Goal: Task Accomplishment & Management: Complete application form

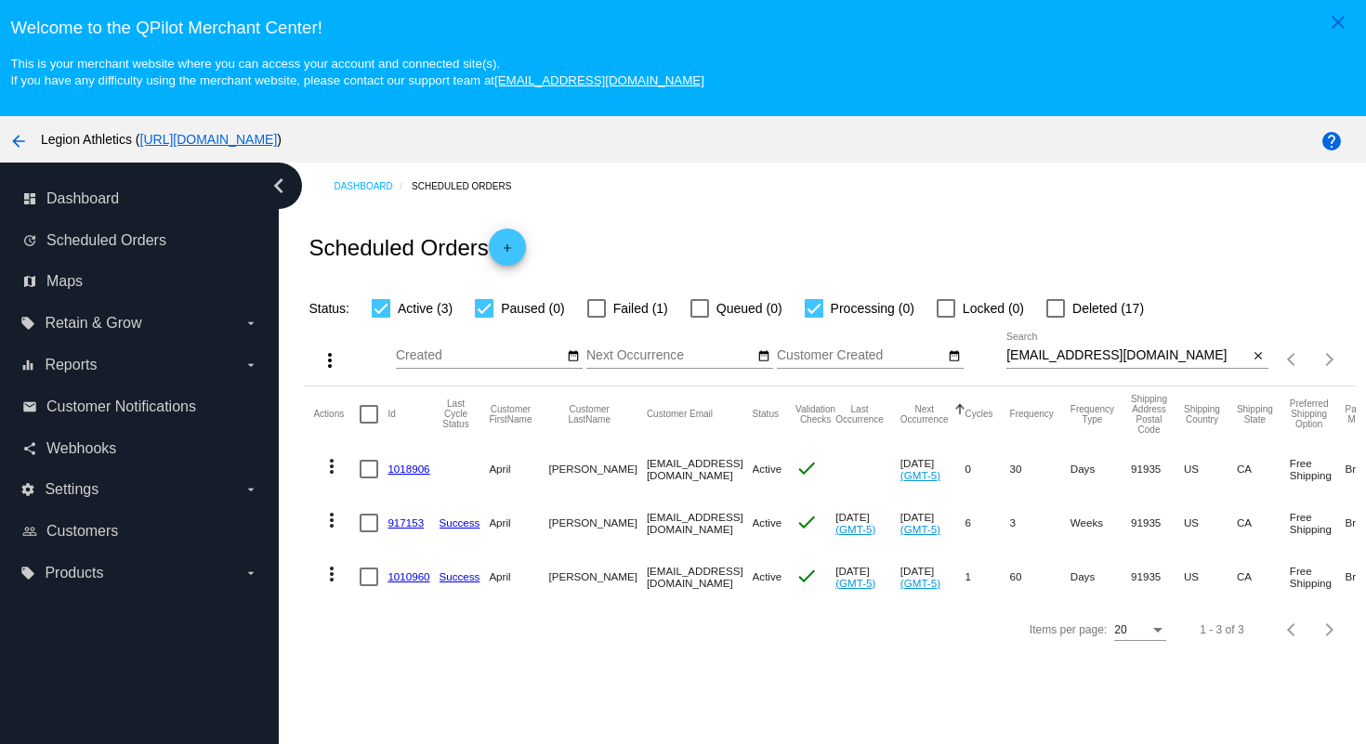
click at [583, 238] on div "Scheduled Orders add" at bounding box center [829, 247] width 1051 height 74
click at [518, 241] on span "add" at bounding box center [507, 252] width 22 height 46
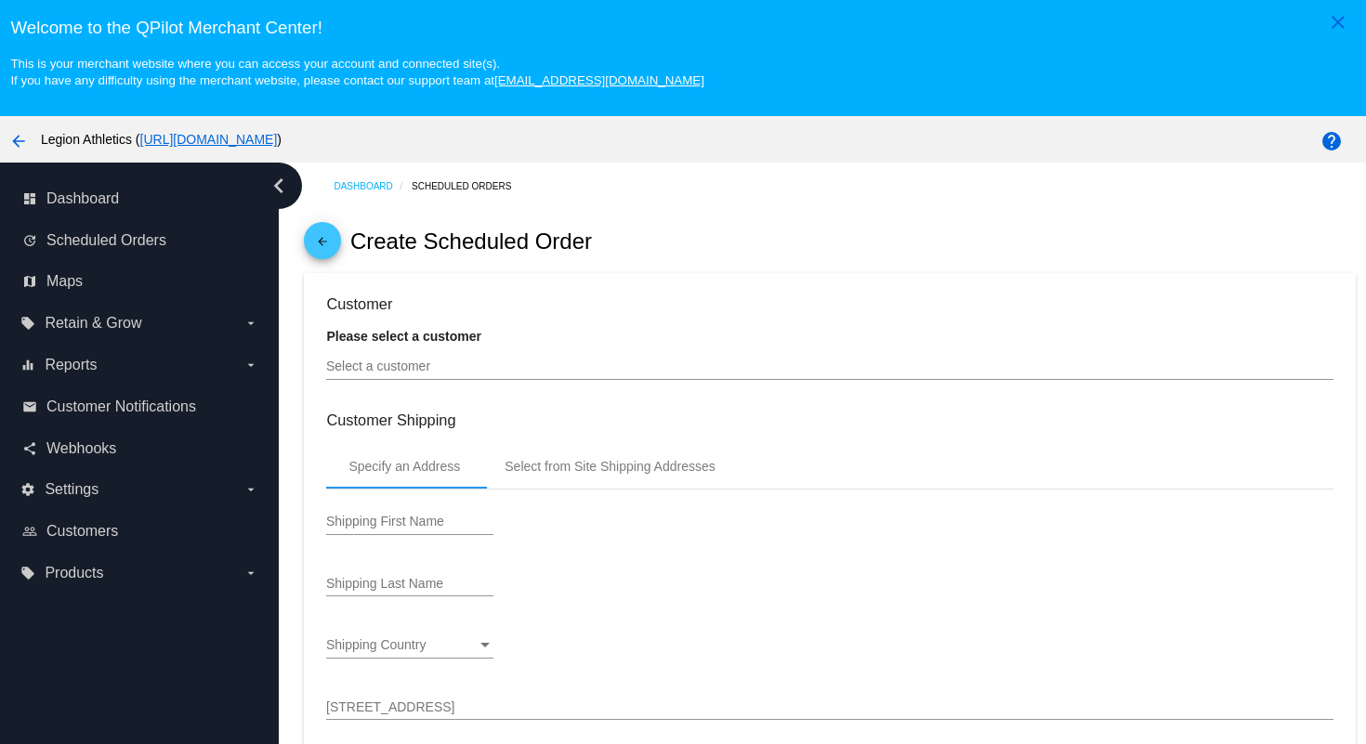
click at [469, 374] on input "Select a customer" at bounding box center [829, 367] width 1006 height 15
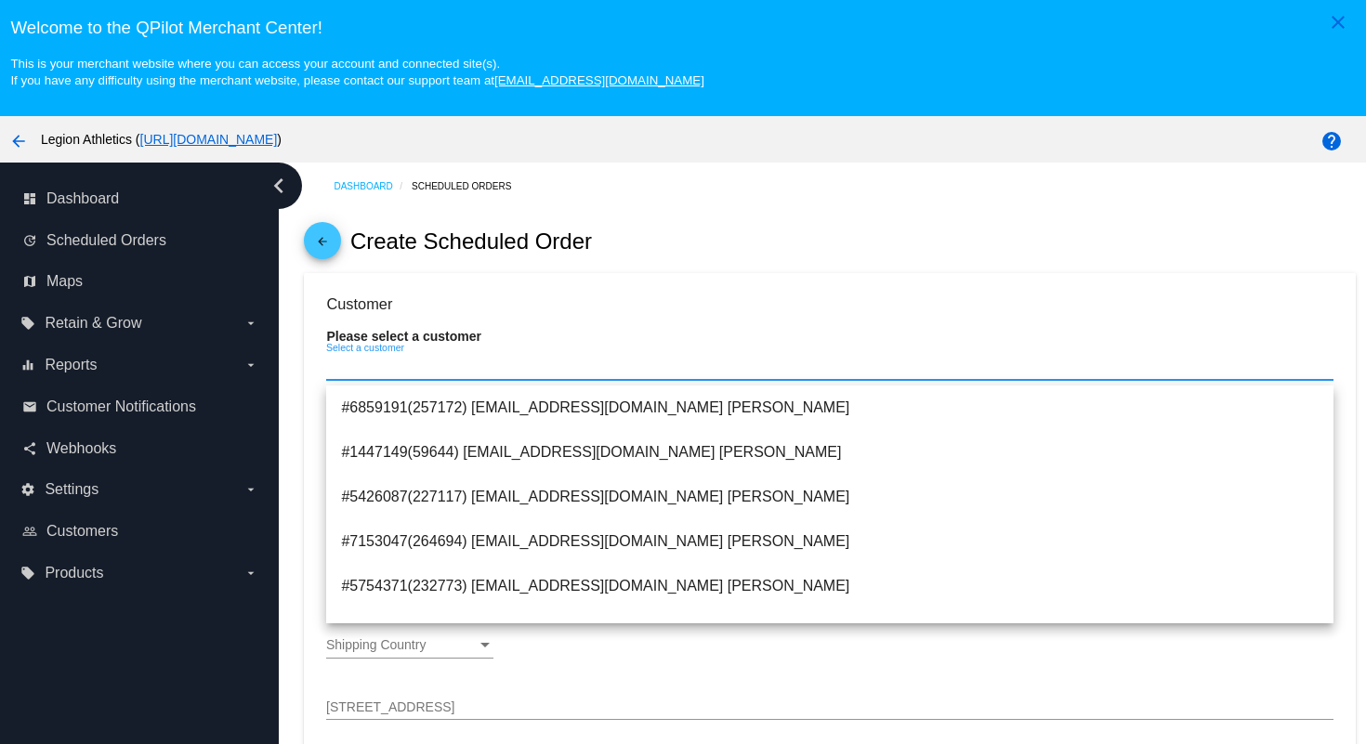
paste input "[EMAIL_ADDRESS][DOMAIN_NAME]"
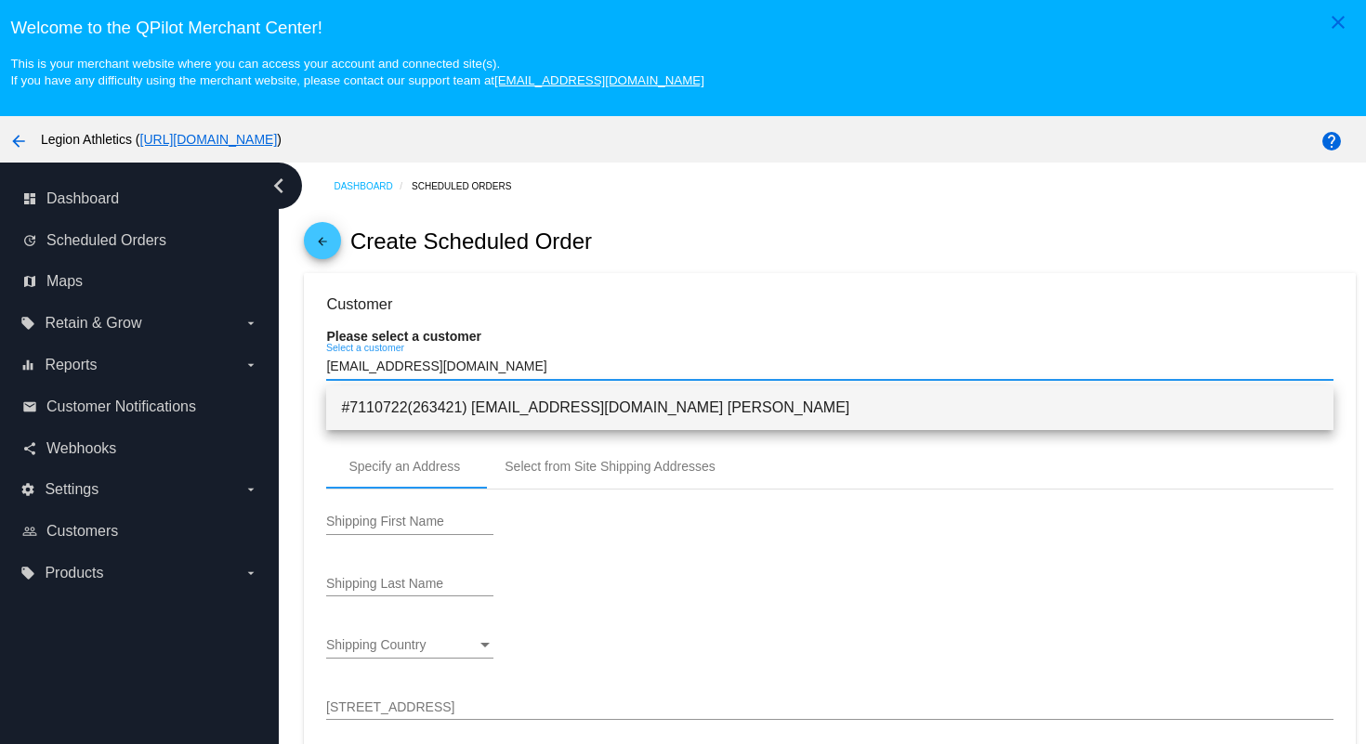
type input "[EMAIL_ADDRESS][DOMAIN_NAME]"
click at [479, 394] on span "#7110722(263421) [EMAIL_ADDRESS][DOMAIN_NAME] [PERSON_NAME]" at bounding box center [829, 408] width 977 height 45
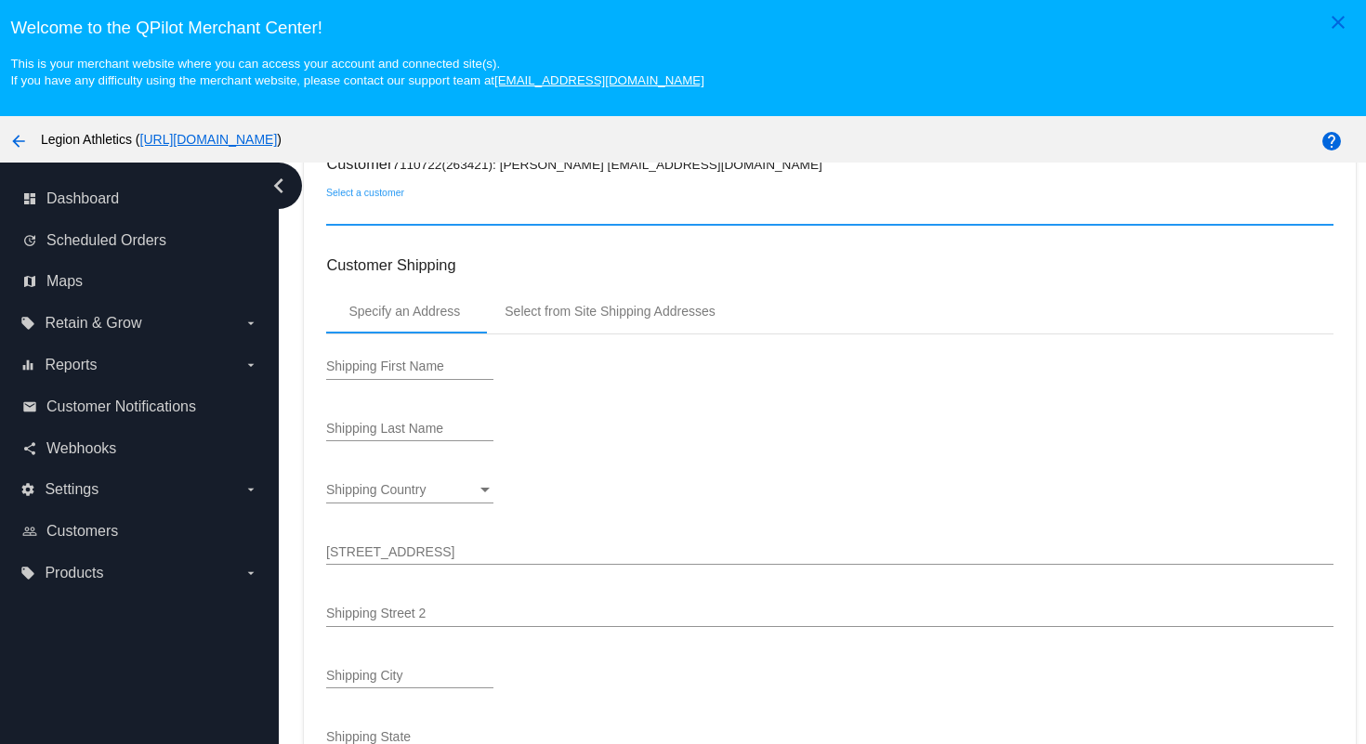
scroll to position [144, 0]
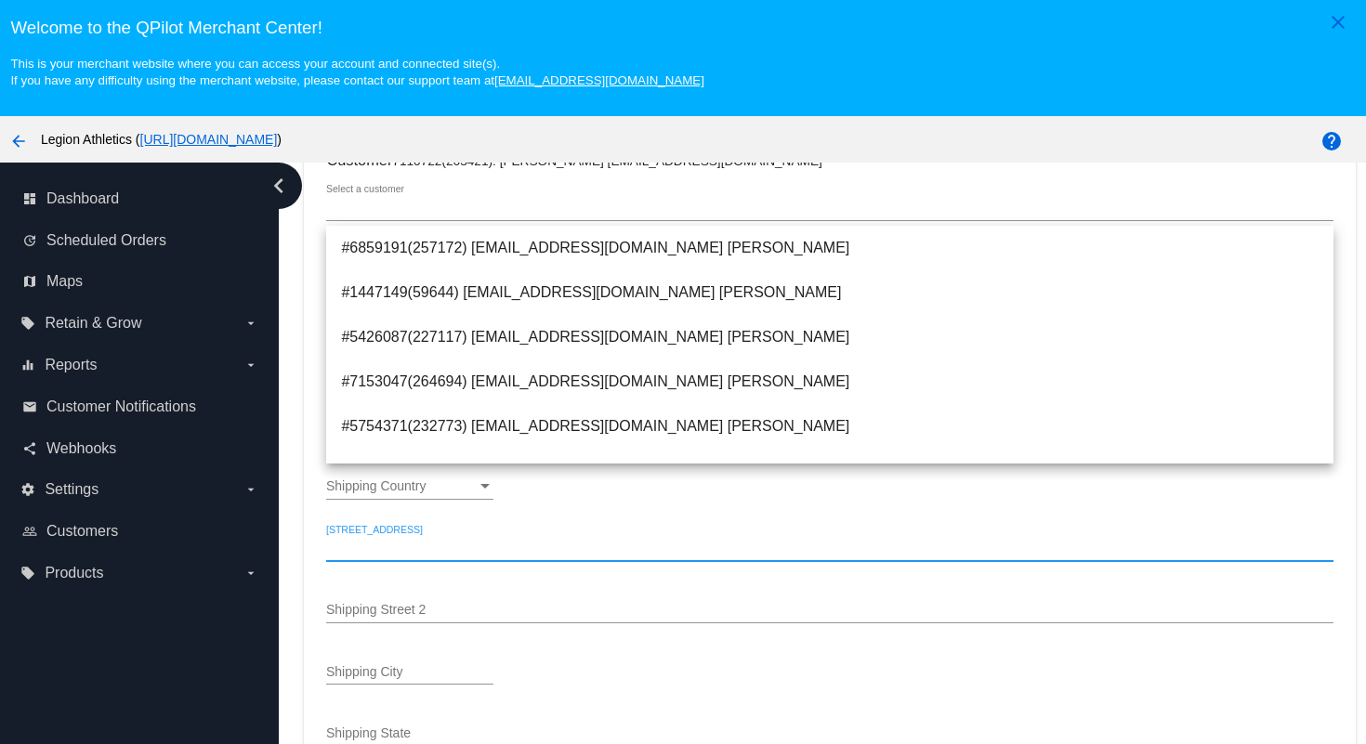
click at [444, 547] on input "[STREET_ADDRESS]" at bounding box center [829, 549] width 1006 height 15
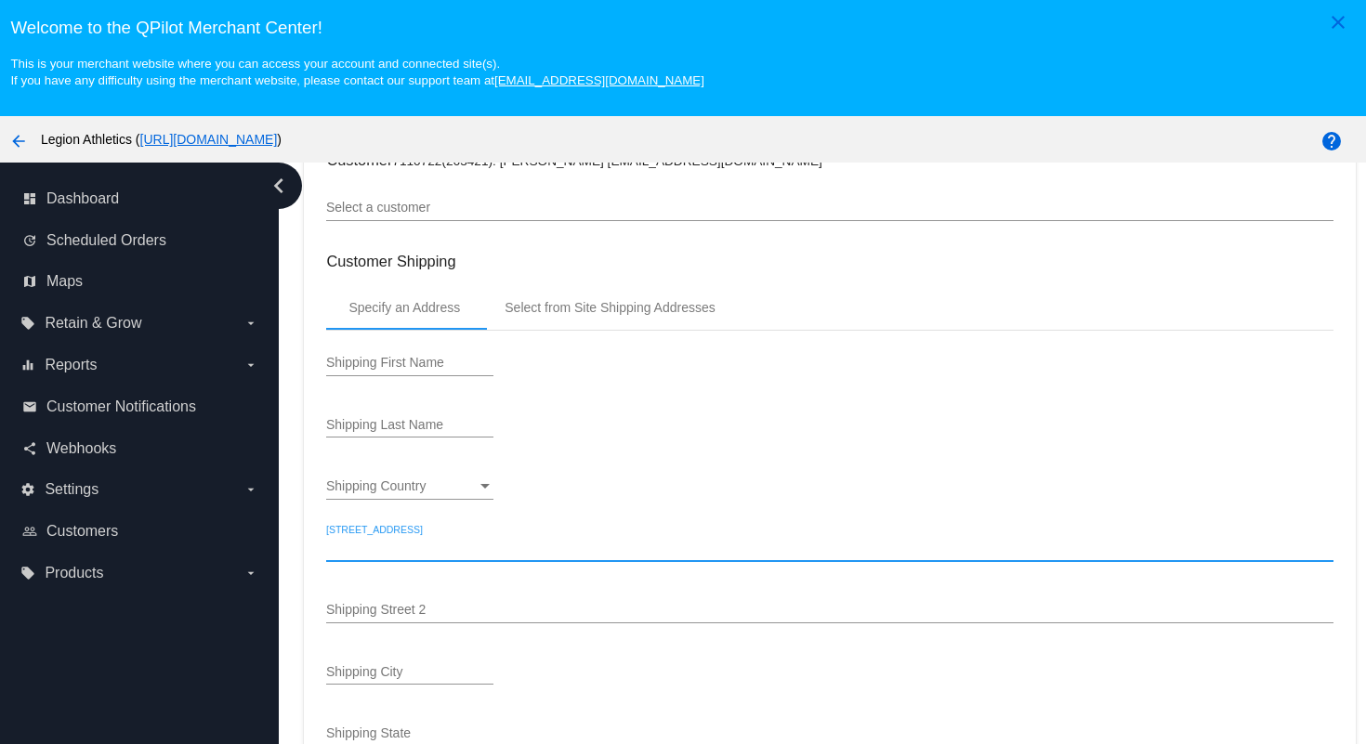
click at [400, 557] on input "[STREET_ADDRESS]" at bounding box center [829, 549] width 1006 height 15
paste input "[STREET_ADDRESS][PERSON_NAME]"
type input "[STREET_ADDRESS][PERSON_NAME]"
click at [416, 366] on input "Shipping First Name" at bounding box center [409, 363] width 167 height 15
paste input "[PERSON_NAME]"
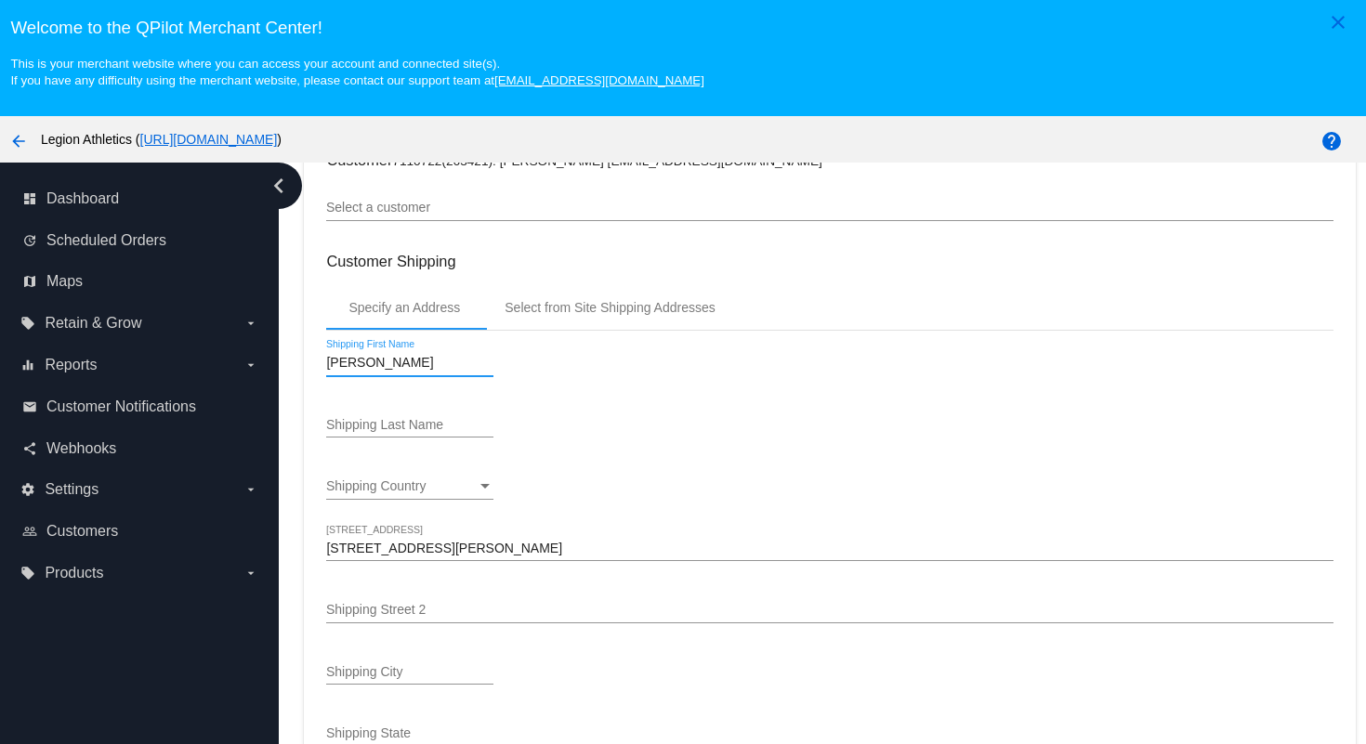
click at [407, 371] on input "[PERSON_NAME]" at bounding box center [409, 363] width 167 height 15
type input "[PERSON_NAME]"
click at [405, 427] on input "Shipping Last Name" at bounding box center [409, 425] width 167 height 15
paste input "Wittemen"
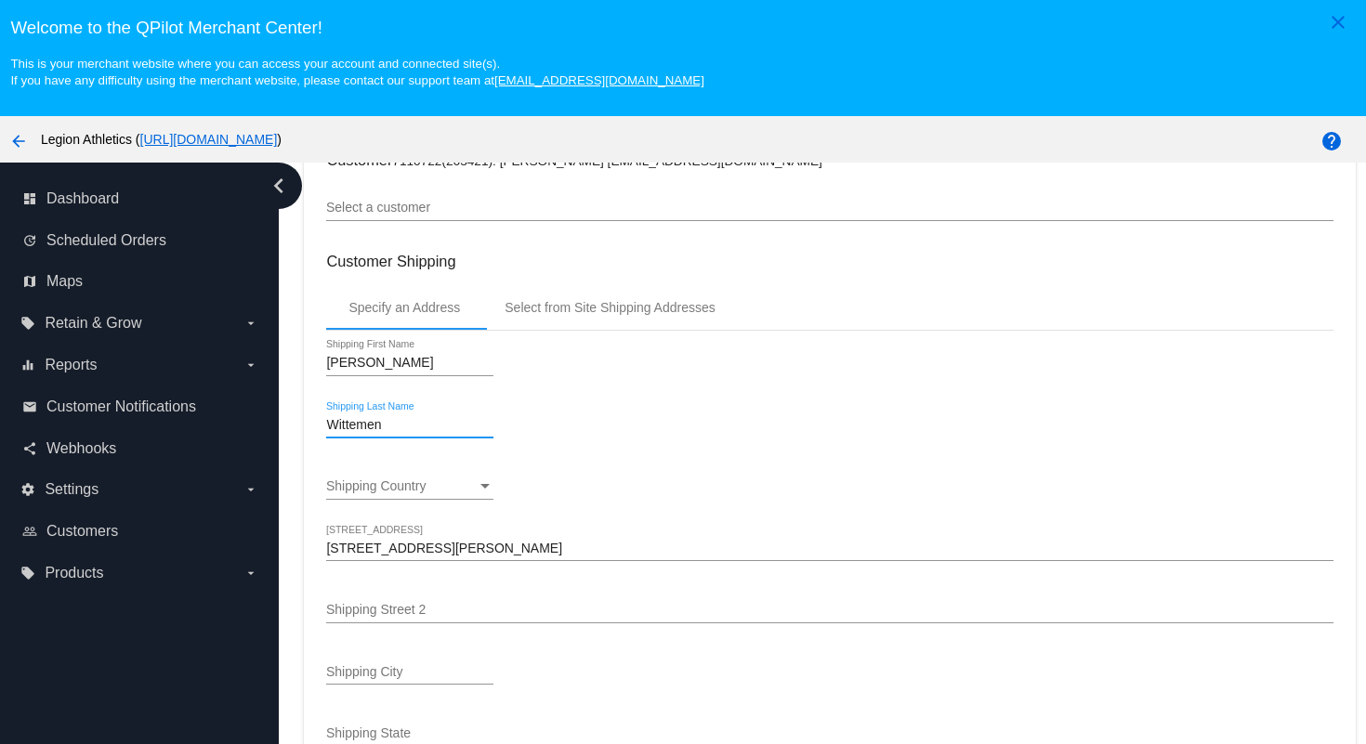
type input "Wittemen"
drag, startPoint x: 419, startPoint y: 374, endPoint x: 372, endPoint y: 365, distance: 48.1
click at [370, 367] on input "[PERSON_NAME]" at bounding box center [409, 363] width 167 height 15
type input "[PERSON_NAME]"
click at [394, 430] on input "Wittemen" at bounding box center [409, 425] width 167 height 15
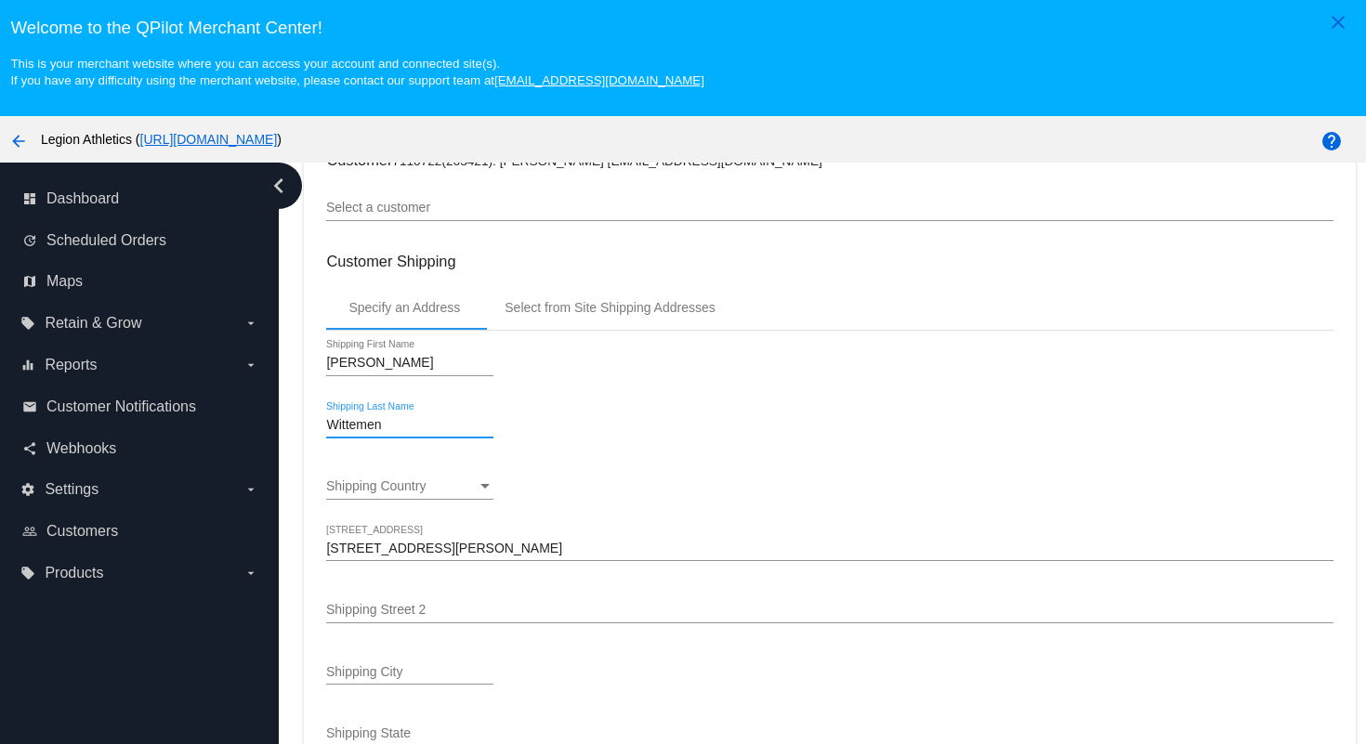
click at [458, 614] on input "Shipping Street 2" at bounding box center [829, 610] width 1006 height 15
paste input "Unit 102"
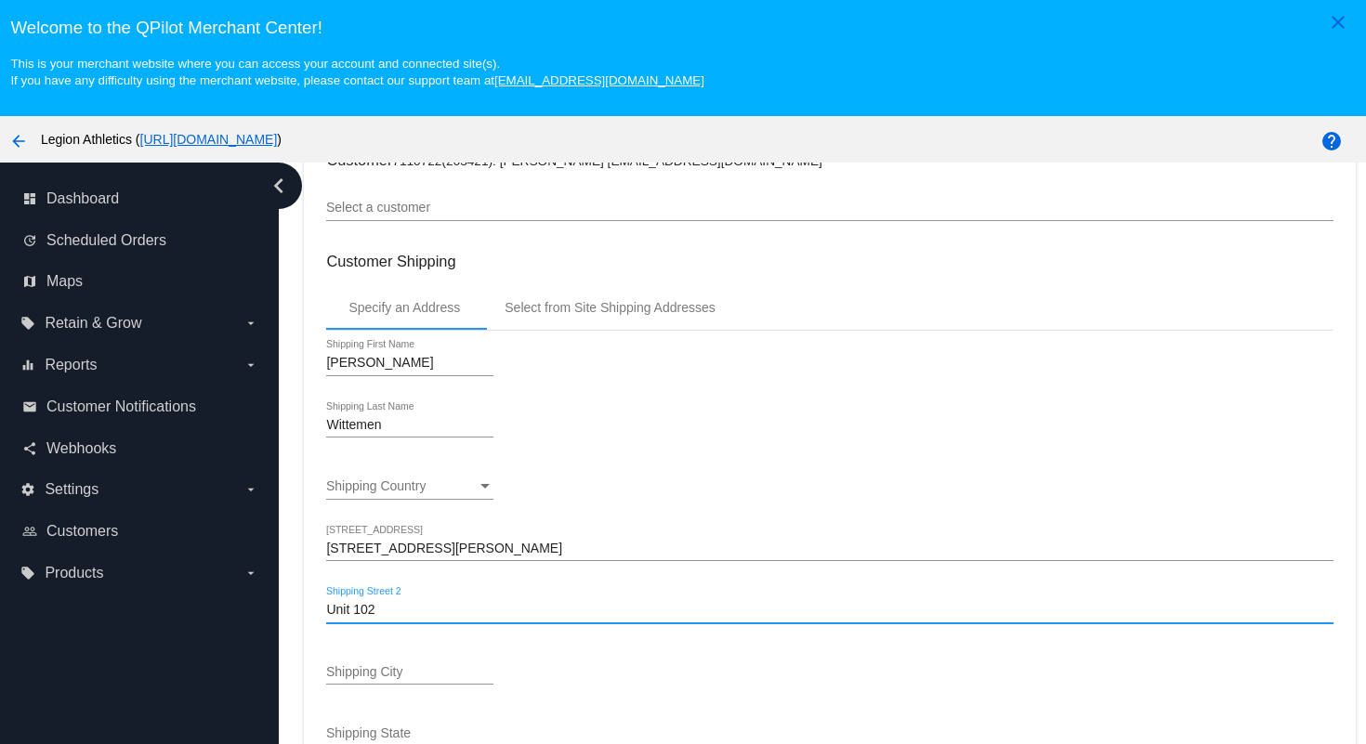
type input "Unit 102"
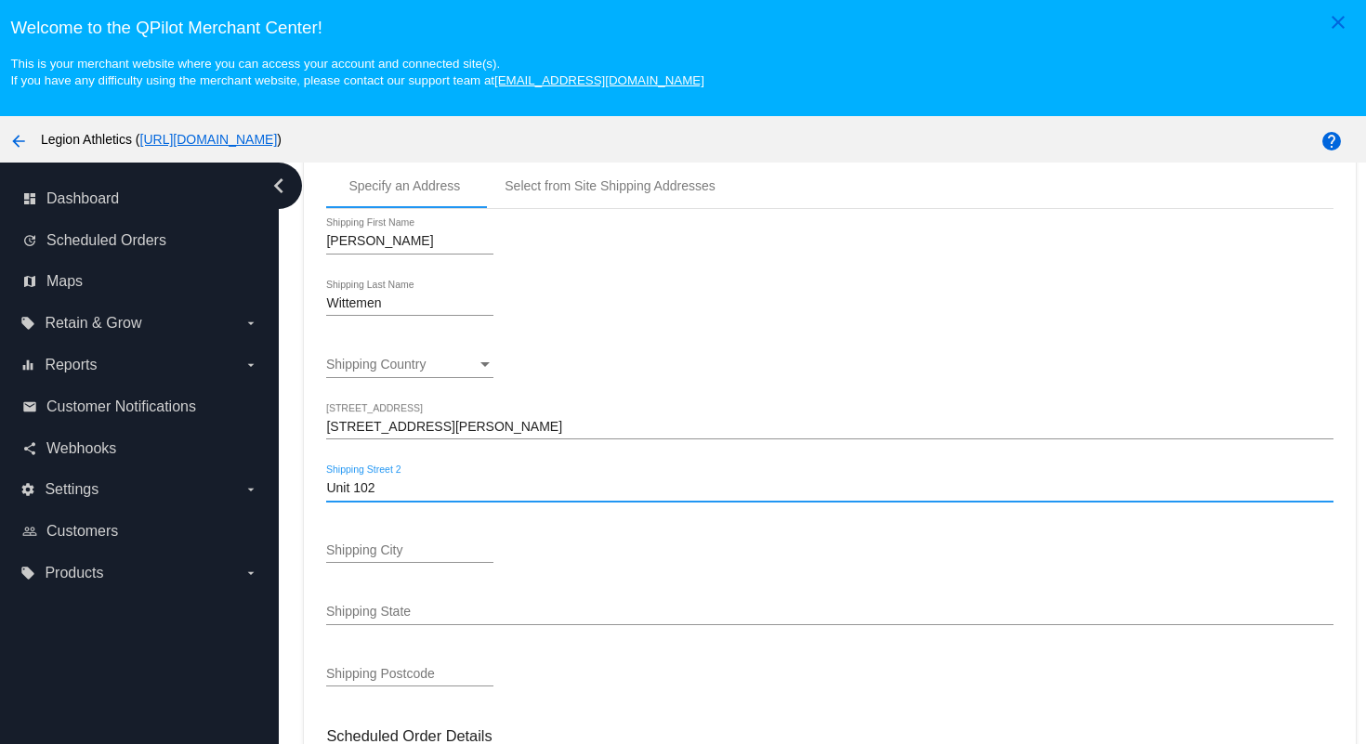
click at [433, 558] on input "Shipping City" at bounding box center [409, 551] width 167 height 15
paste input "[GEOGRAPHIC_DATA]"
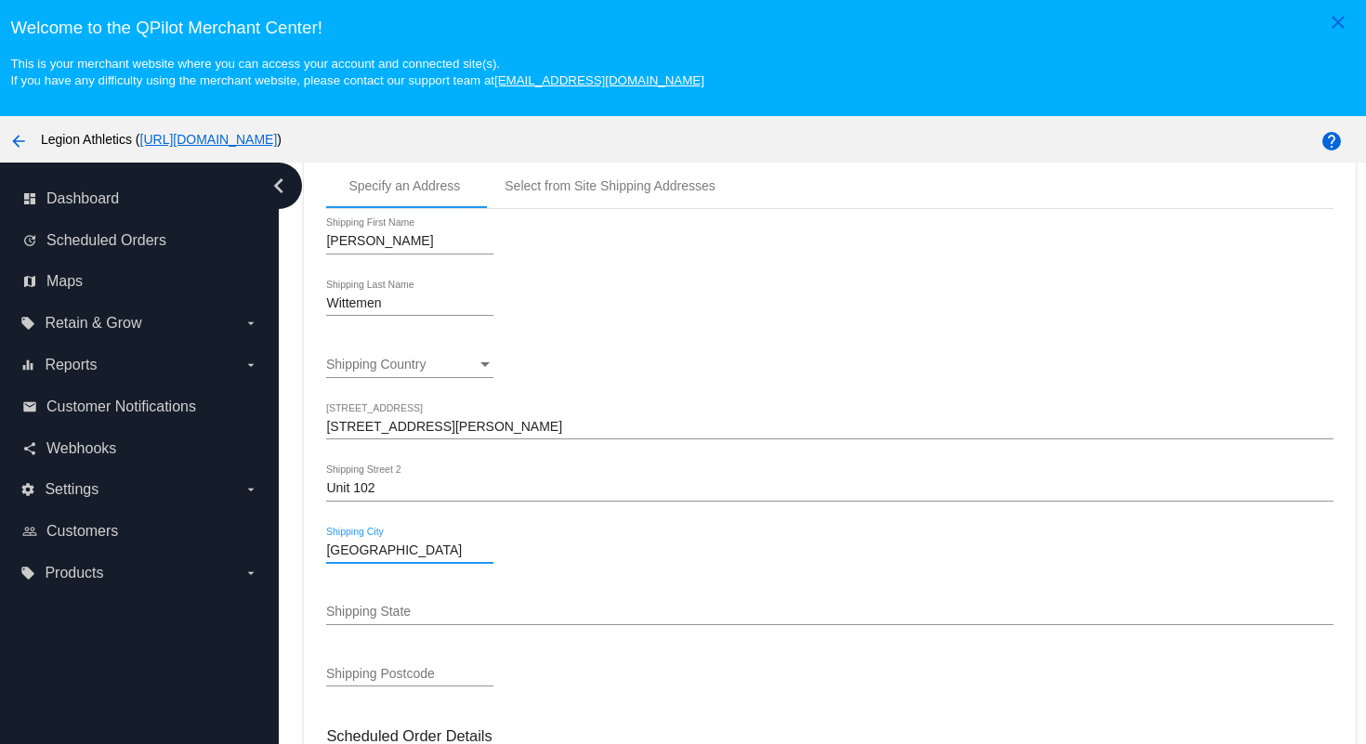
type input "[GEOGRAPHIC_DATA]"
click at [435, 677] on input "Shipping Postcode" at bounding box center [409, 674] width 167 height 15
paste input "32082"
type input "32082"
click at [350, 620] on input "Shipping State" at bounding box center [829, 612] width 1006 height 15
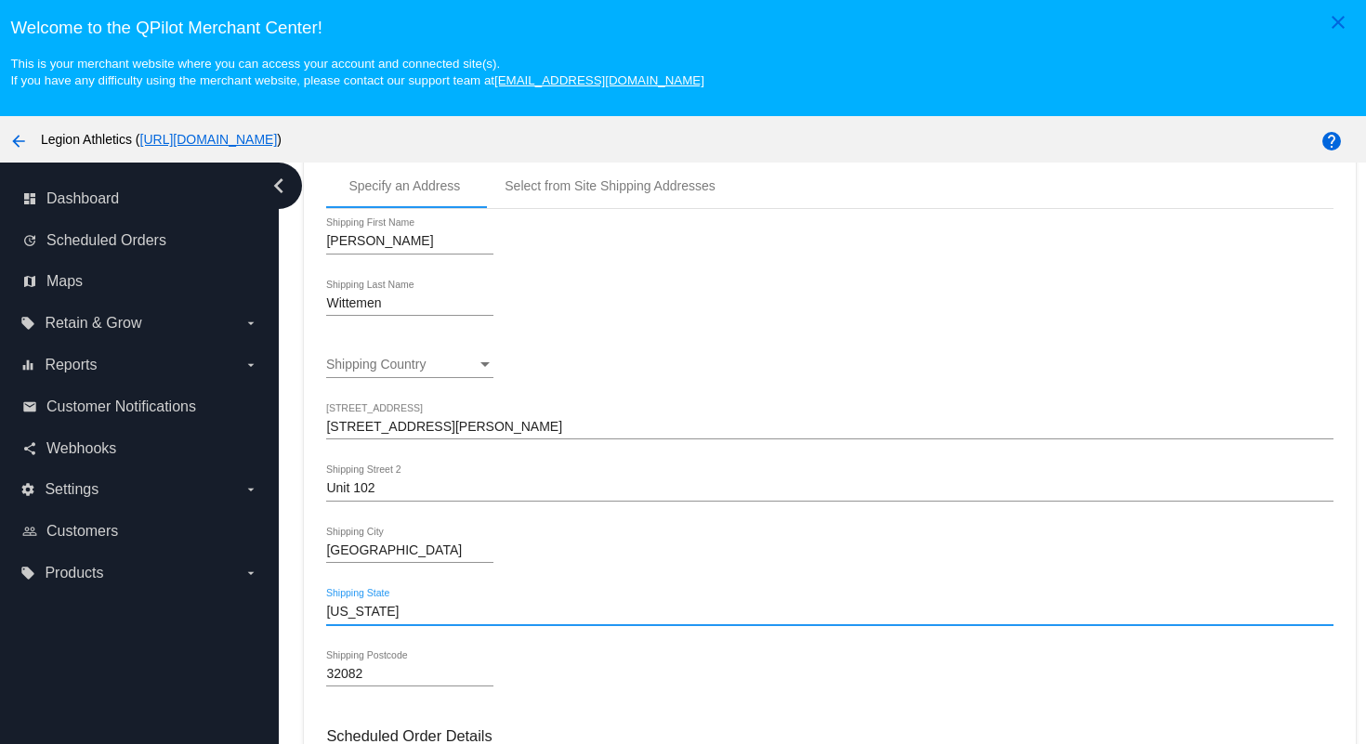
type input "[US_STATE]"
click at [692, 684] on div "32082 Shipping Postcode" at bounding box center [829, 676] width 1006 height 53
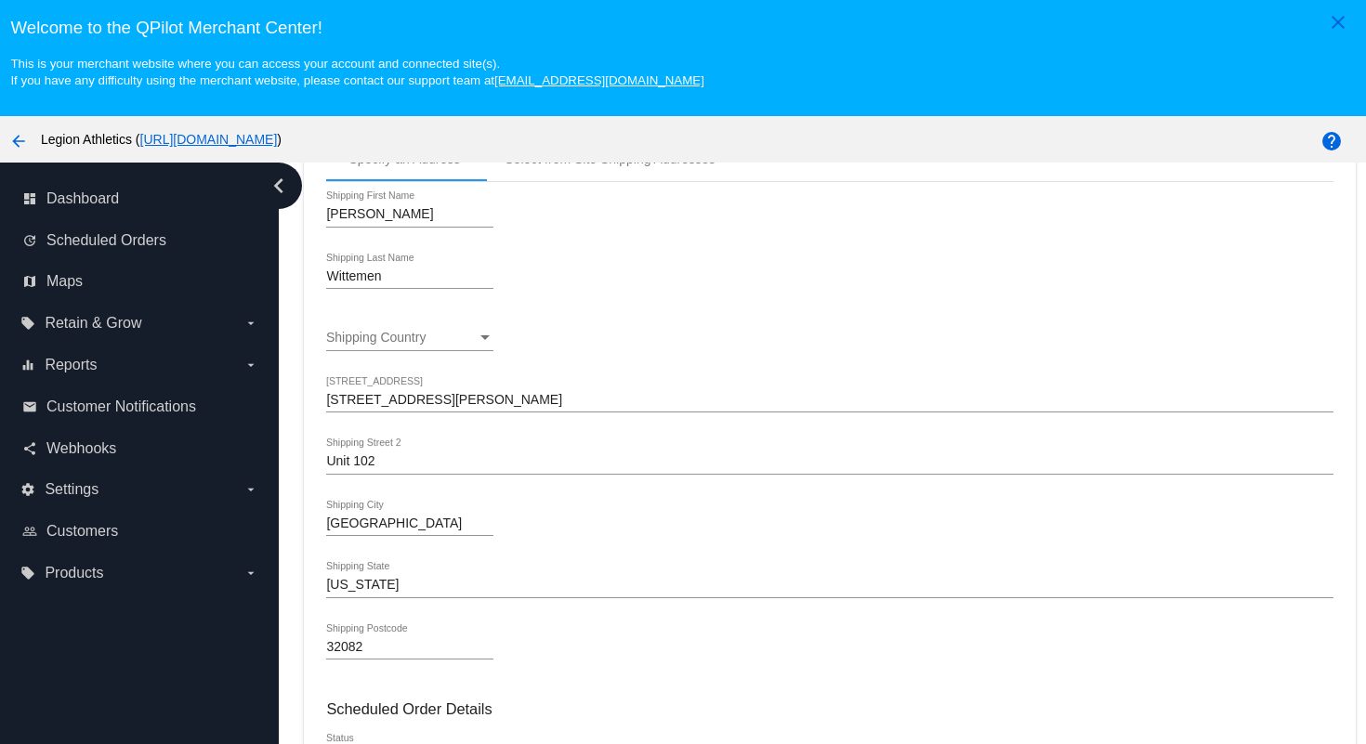
scroll to position [287, 0]
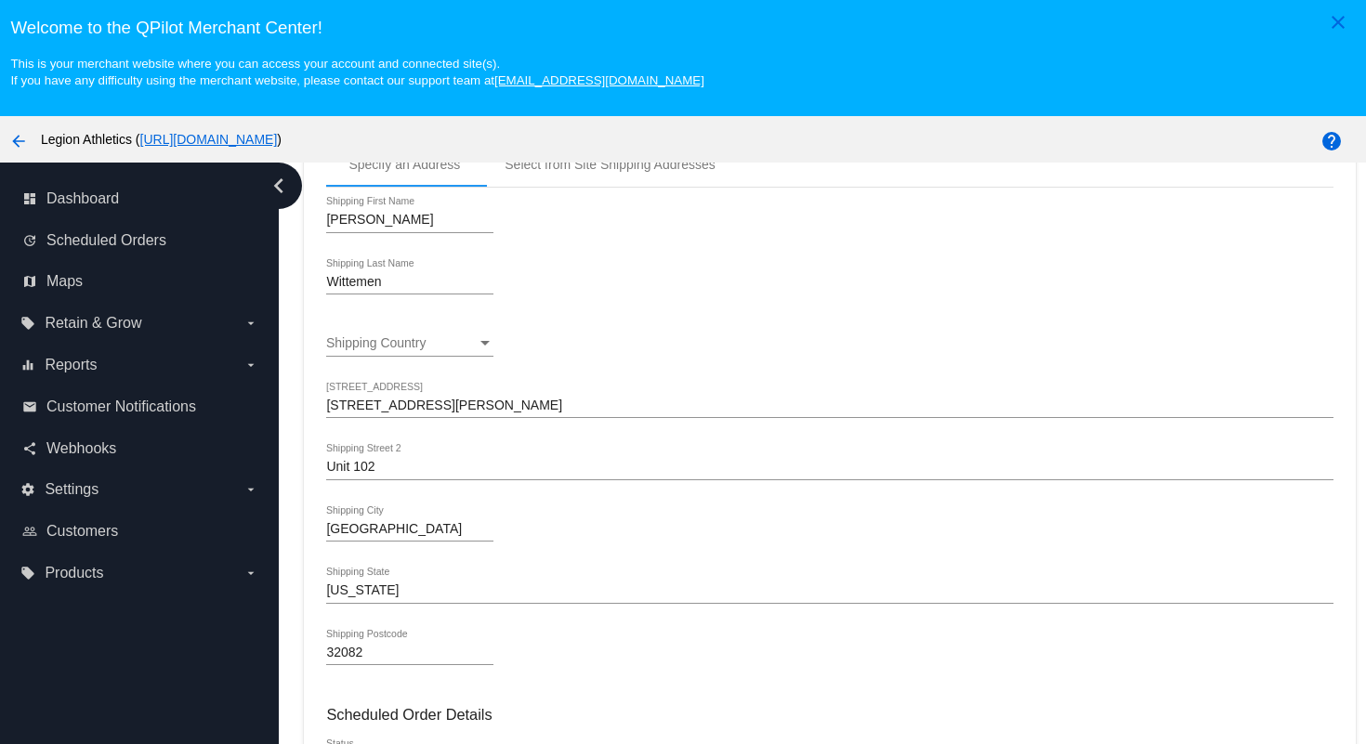
click at [471, 351] on div "Shipping Country" at bounding box center [401, 343] width 151 height 15
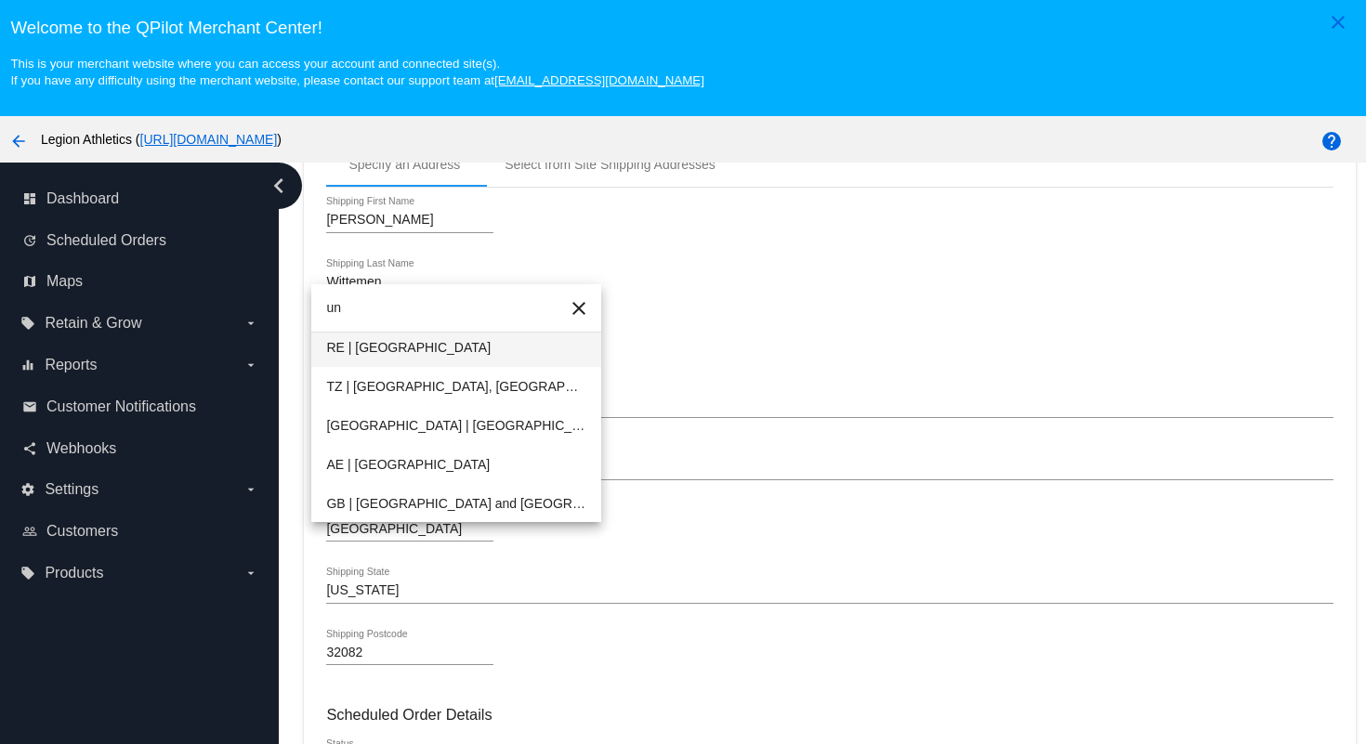
type input "u"
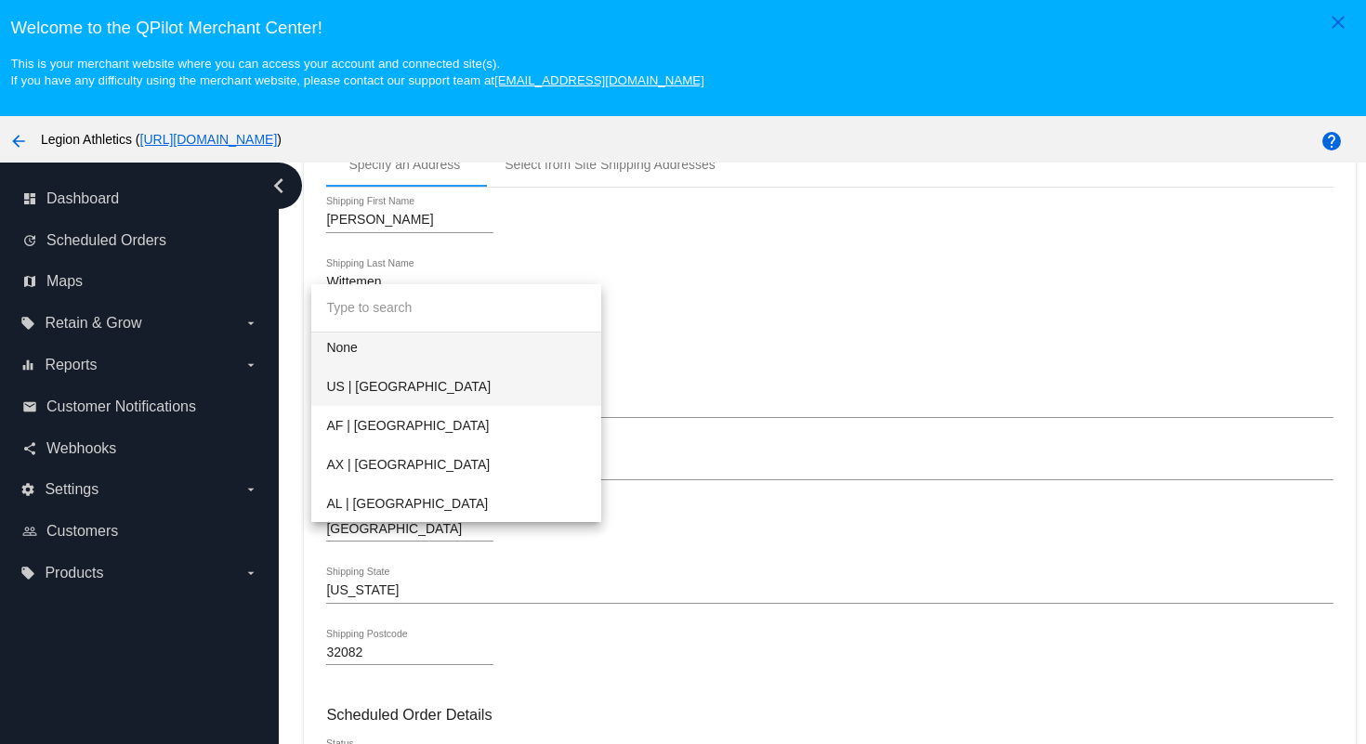
click at [443, 385] on span "US | [GEOGRAPHIC_DATA]" at bounding box center [456, 386] width 260 height 39
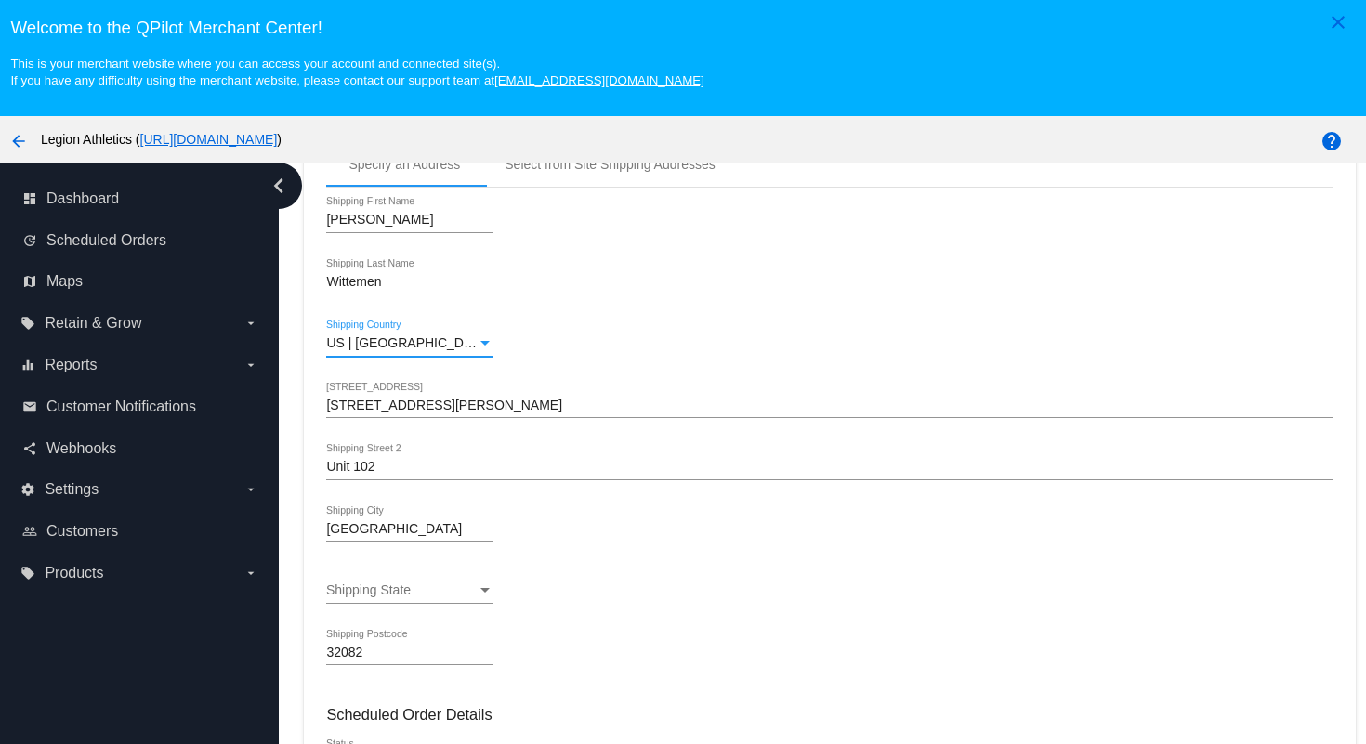
scroll to position [362, 0]
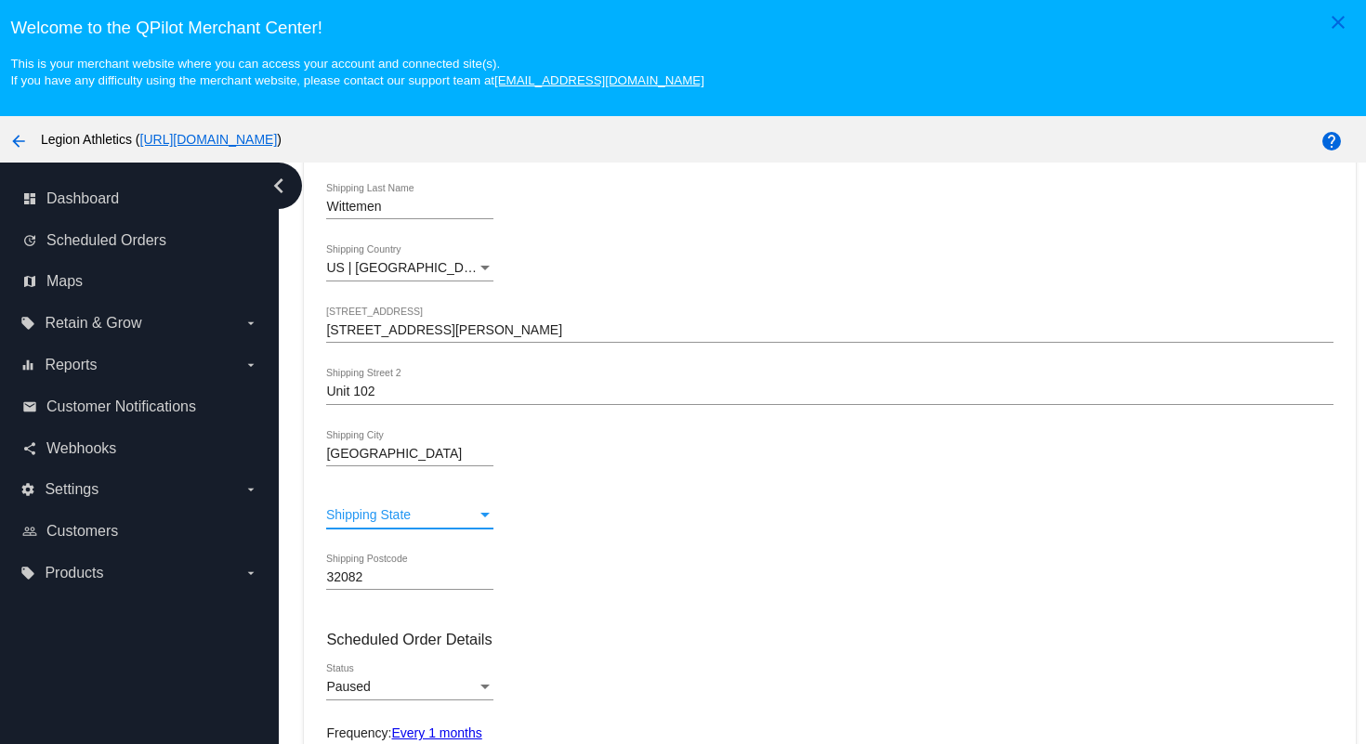
click at [467, 523] on div "Shipping State" at bounding box center [401, 515] width 151 height 15
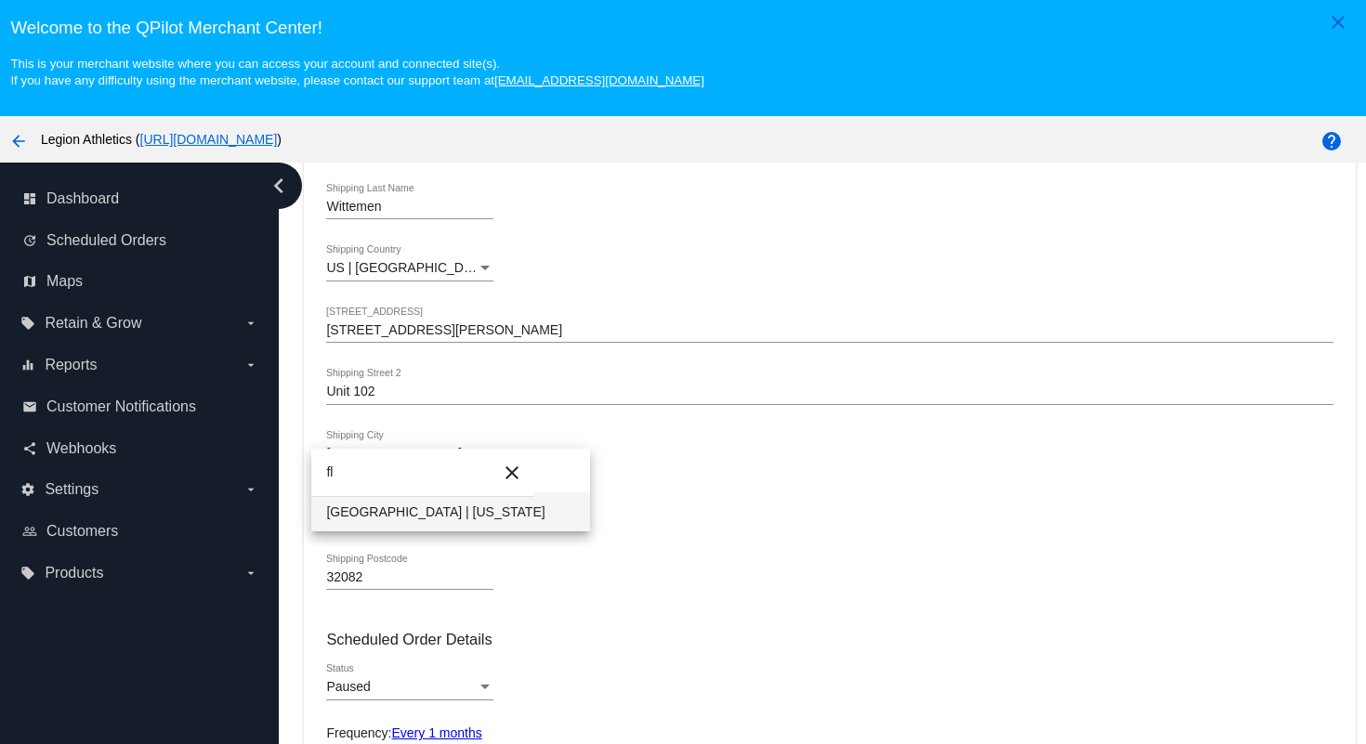
type input "fl"
click at [450, 520] on span "[GEOGRAPHIC_DATA] | [US_STATE]" at bounding box center [450, 511] width 248 height 39
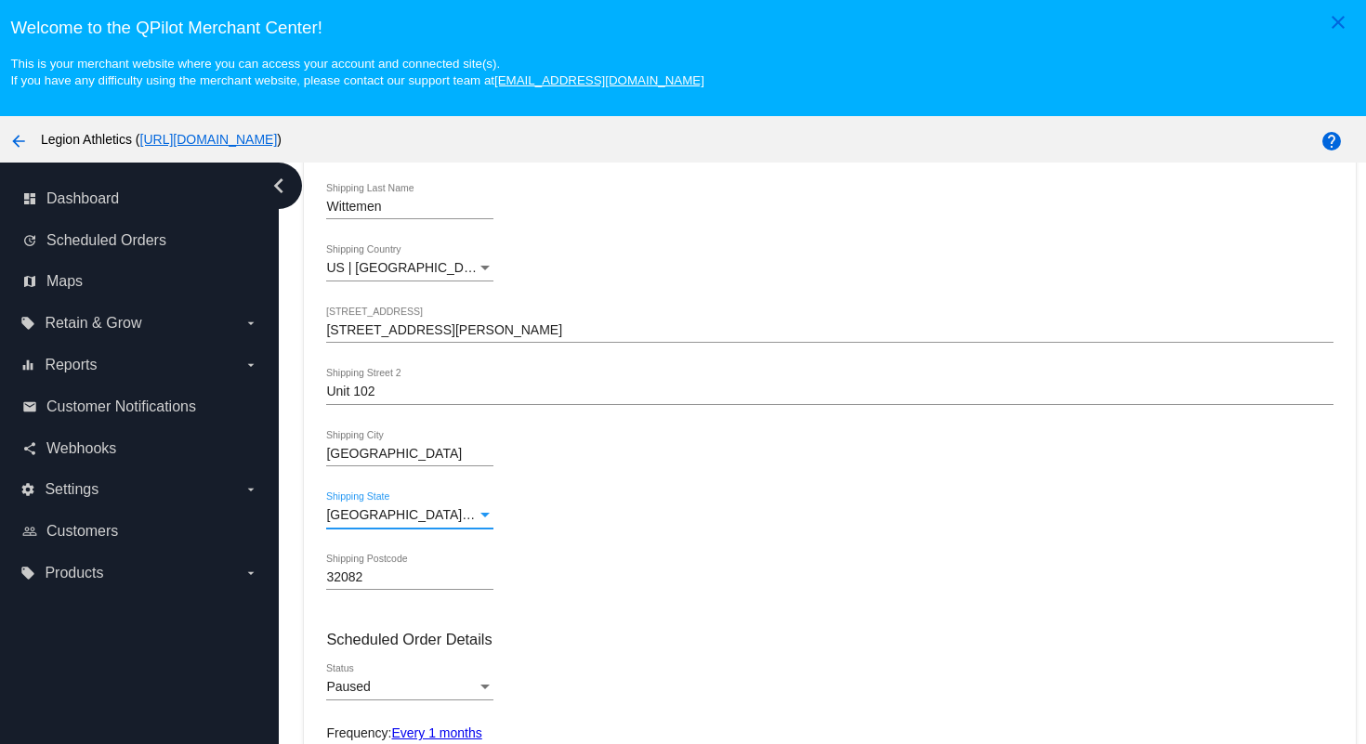
click at [627, 539] on div "[GEOGRAPHIC_DATA] | [US_STATE] Shipping State" at bounding box center [829, 518] width 1006 height 53
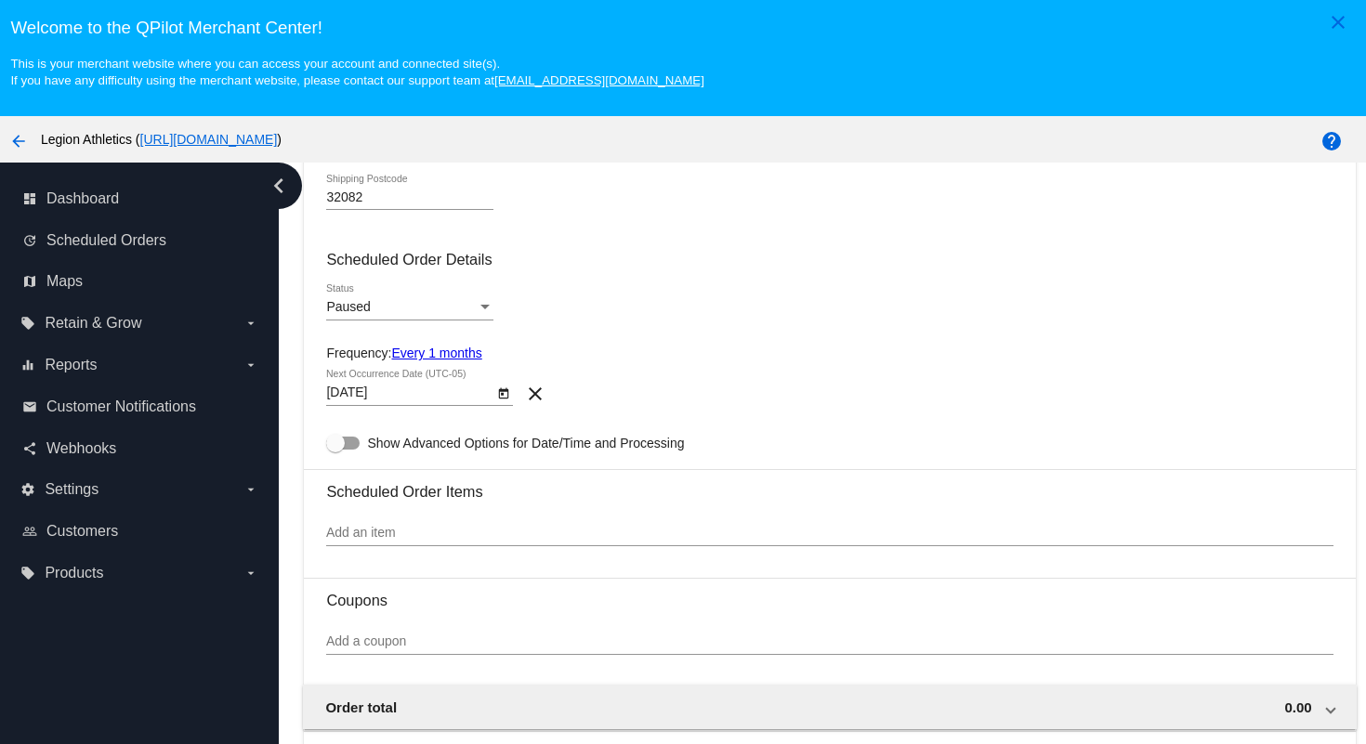
scroll to position [746, 0]
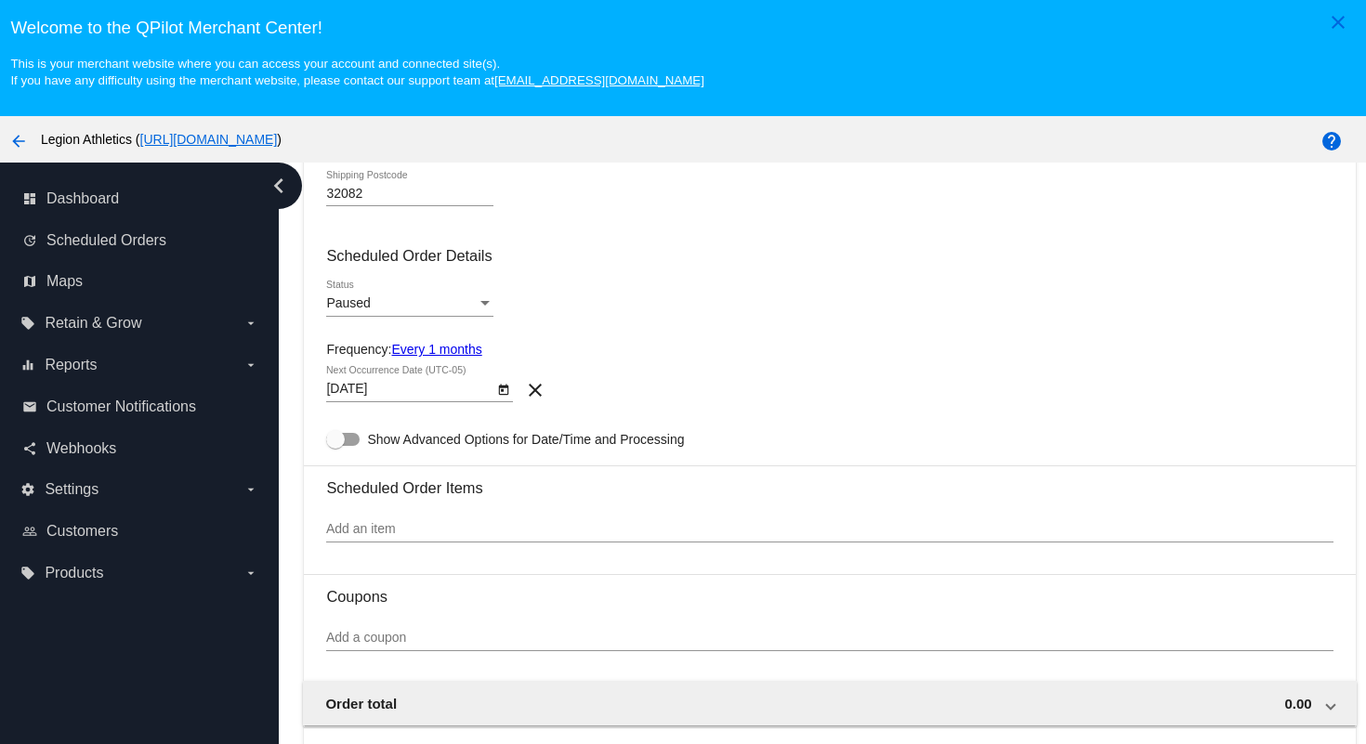
click at [543, 543] on div "Add an item" at bounding box center [829, 524] width 1006 height 36
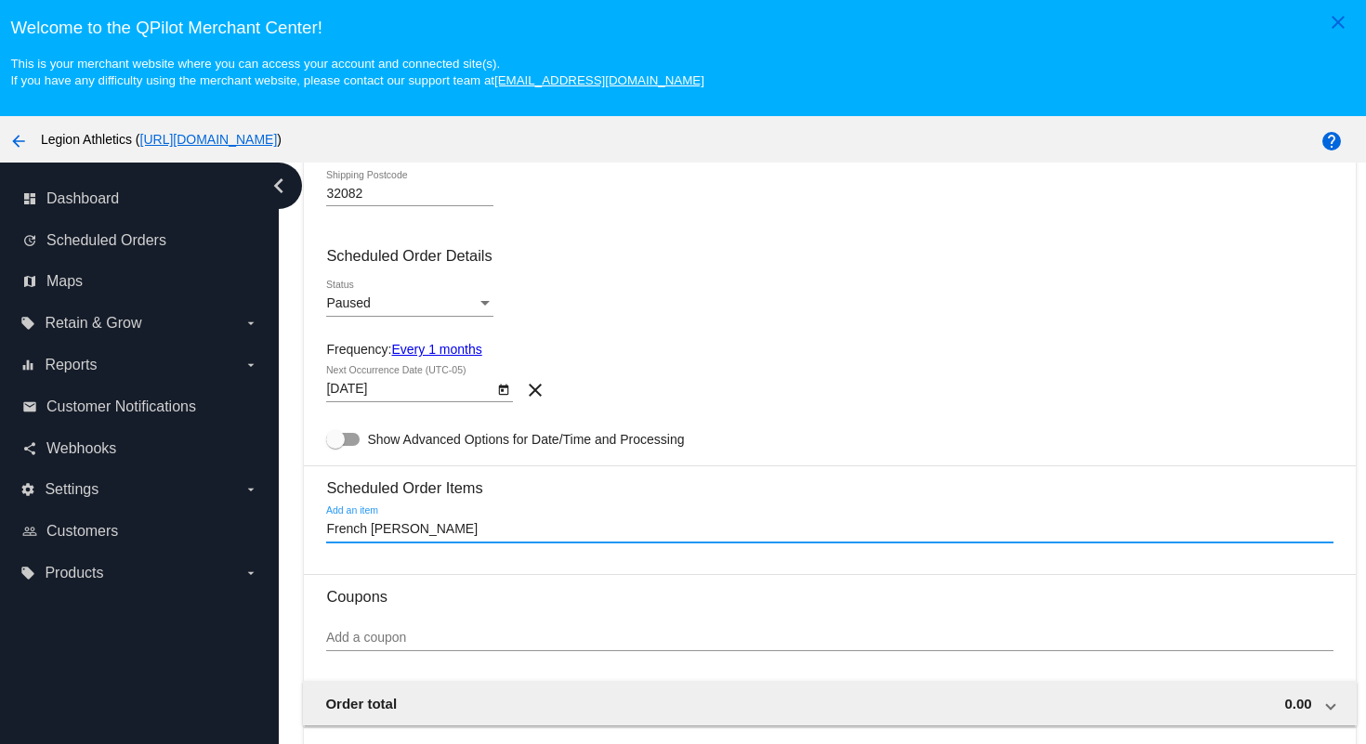
drag, startPoint x: 450, startPoint y: 541, endPoint x: 311, endPoint y: 548, distance: 138.6
click at [311, 548] on mat-card "Customer 7110722(263421): [PERSON_NAME] [EMAIL_ADDRESS][DOMAIN_NAME] Select a c…" at bounding box center [829, 695] width 1051 height 2337
click at [463, 537] on input "French [PERSON_NAME]" at bounding box center [829, 529] width 1006 height 15
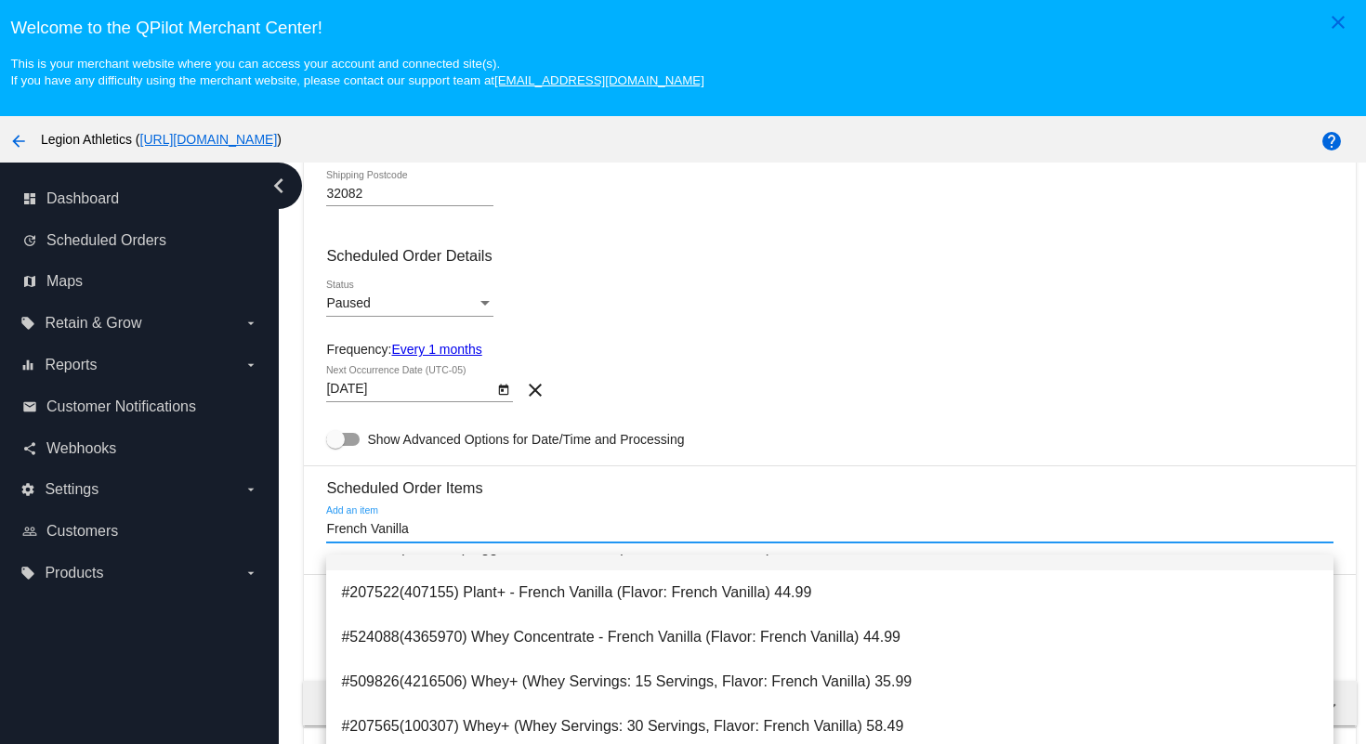
scroll to position [74, 0]
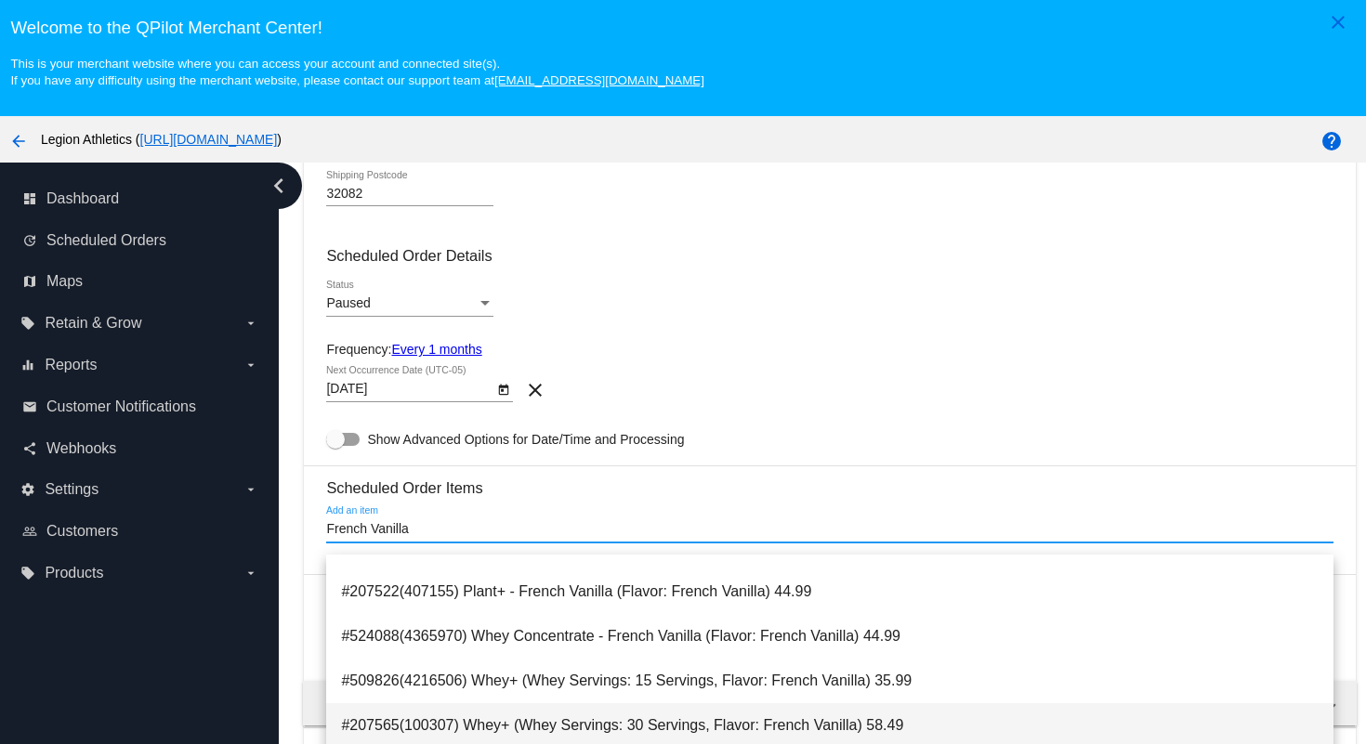
type input "French Vanilla"
click at [500, 728] on span "#207565(100307) Whey+ (Whey Servings: 30 Servings, Flavor: French Vanilla) 58.49" at bounding box center [829, 725] width 977 height 45
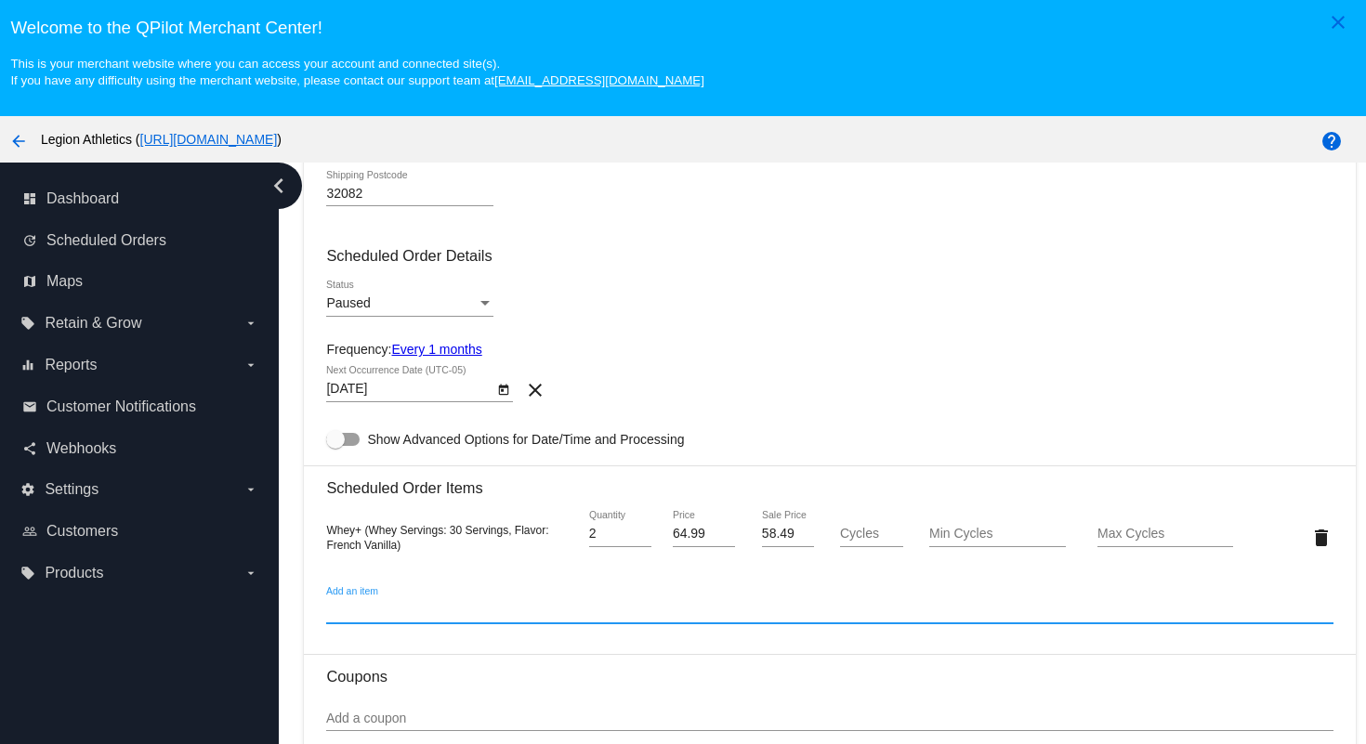
type input "2"
click at [643, 542] on input "2" at bounding box center [620, 534] width 62 height 15
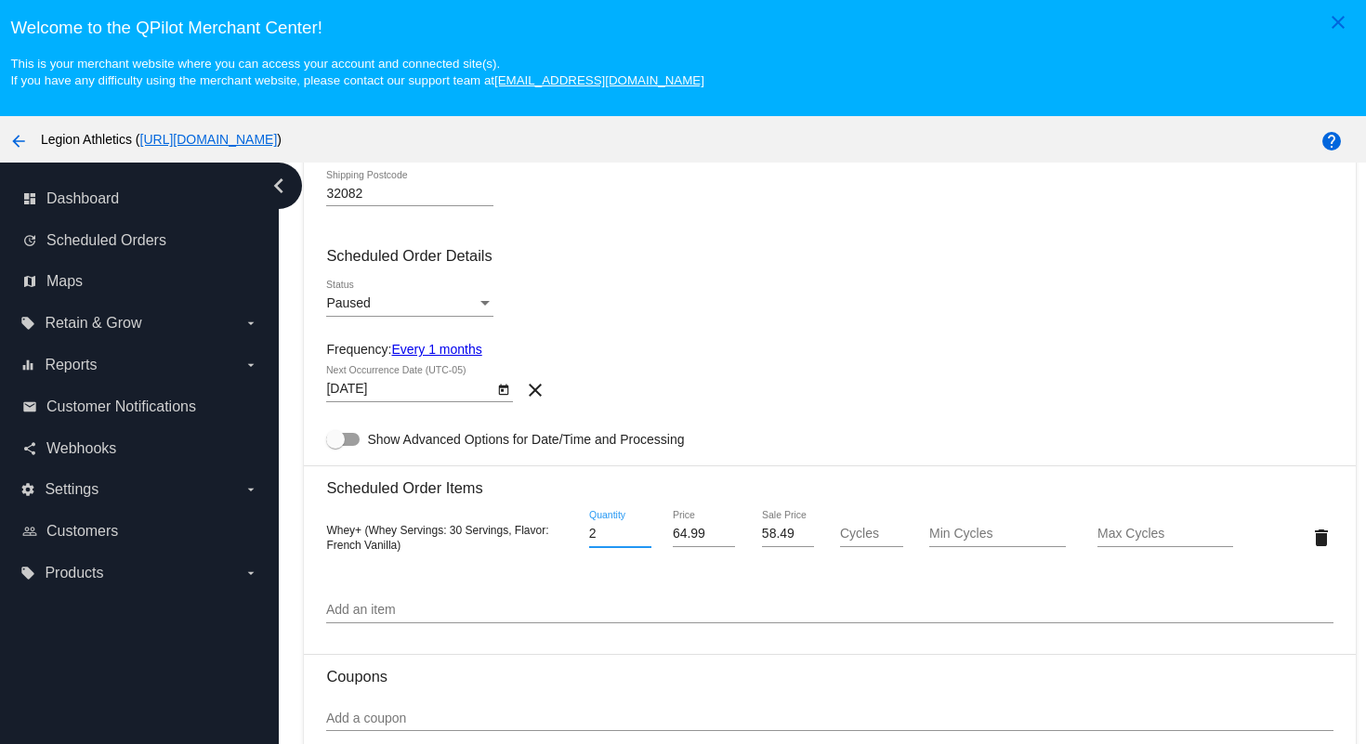
click at [752, 347] on mat-card-content "Customer 7110722(263421): [PERSON_NAME] [EMAIL_ADDRESS][DOMAIN_NAME] Select a c…" at bounding box center [829, 715] width 1006 height 2332
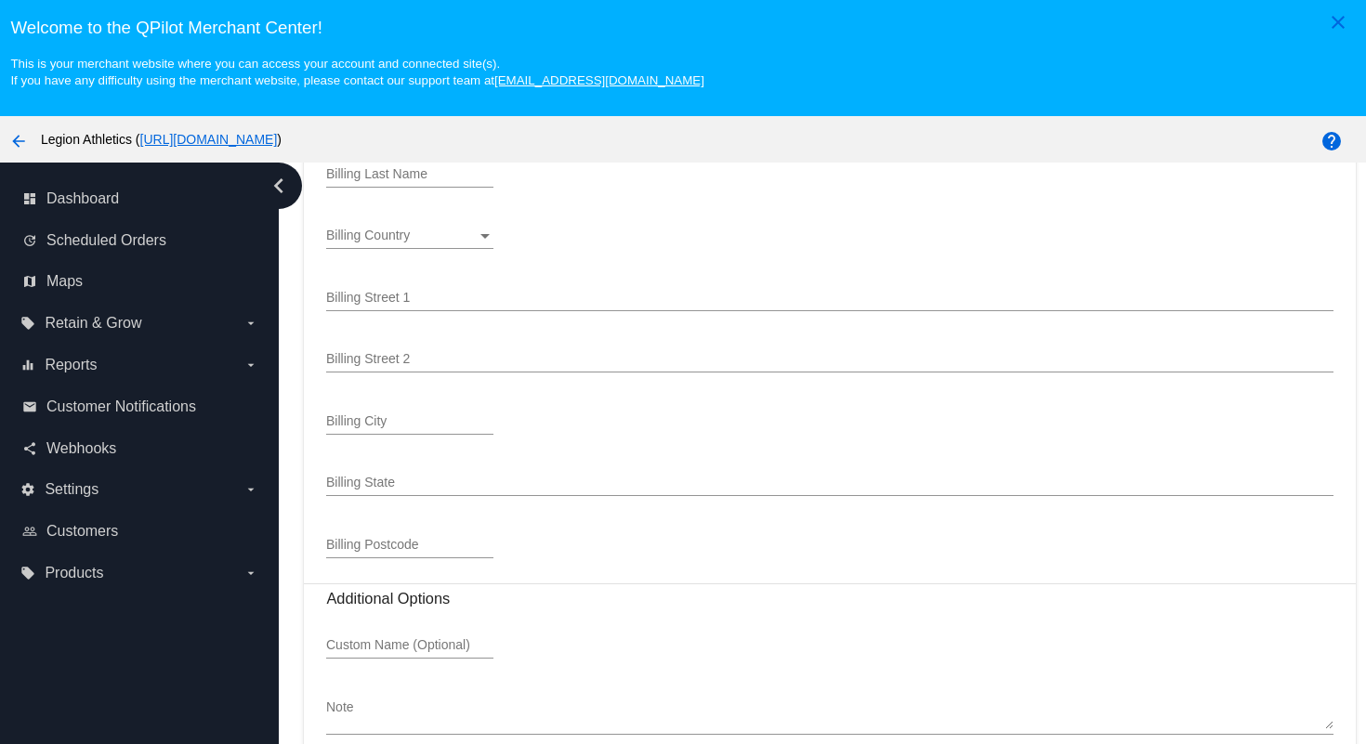
scroll to position [119, 0]
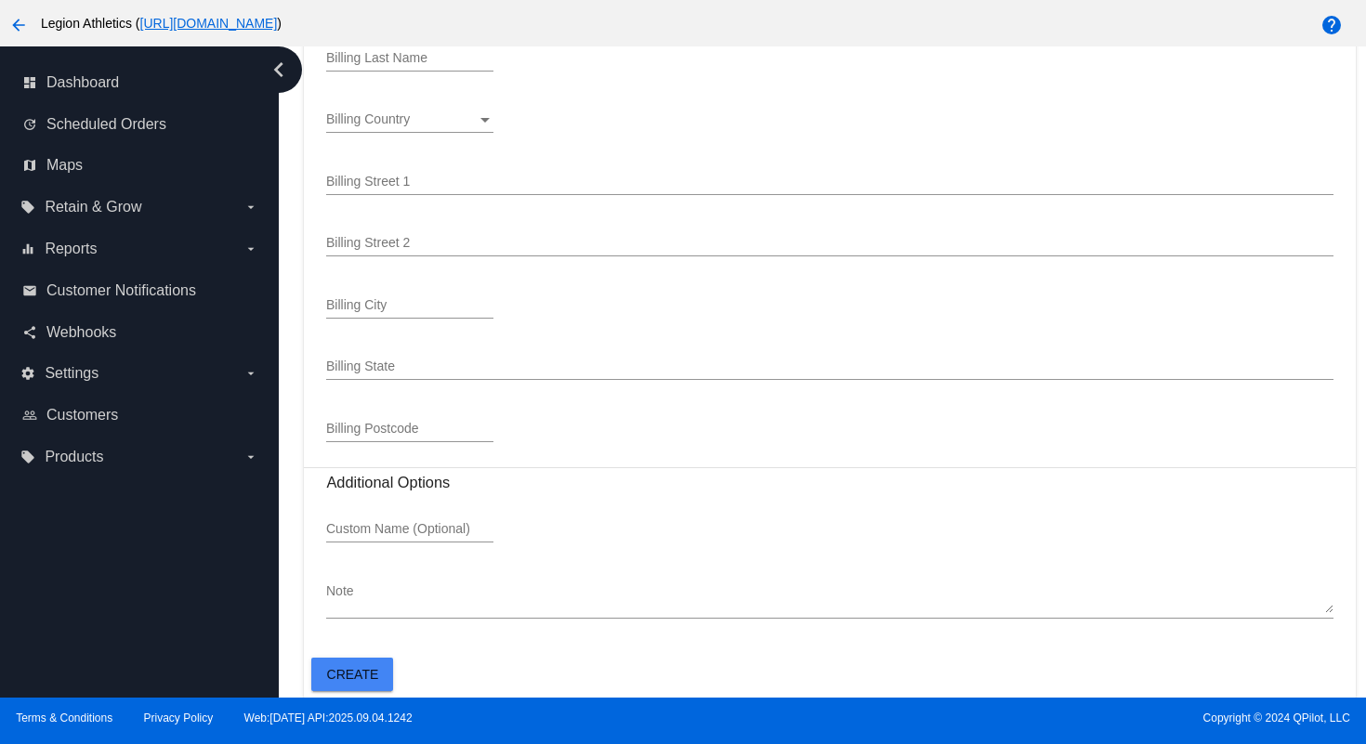
click at [382, 679] on button "Create" at bounding box center [352, 674] width 82 height 33
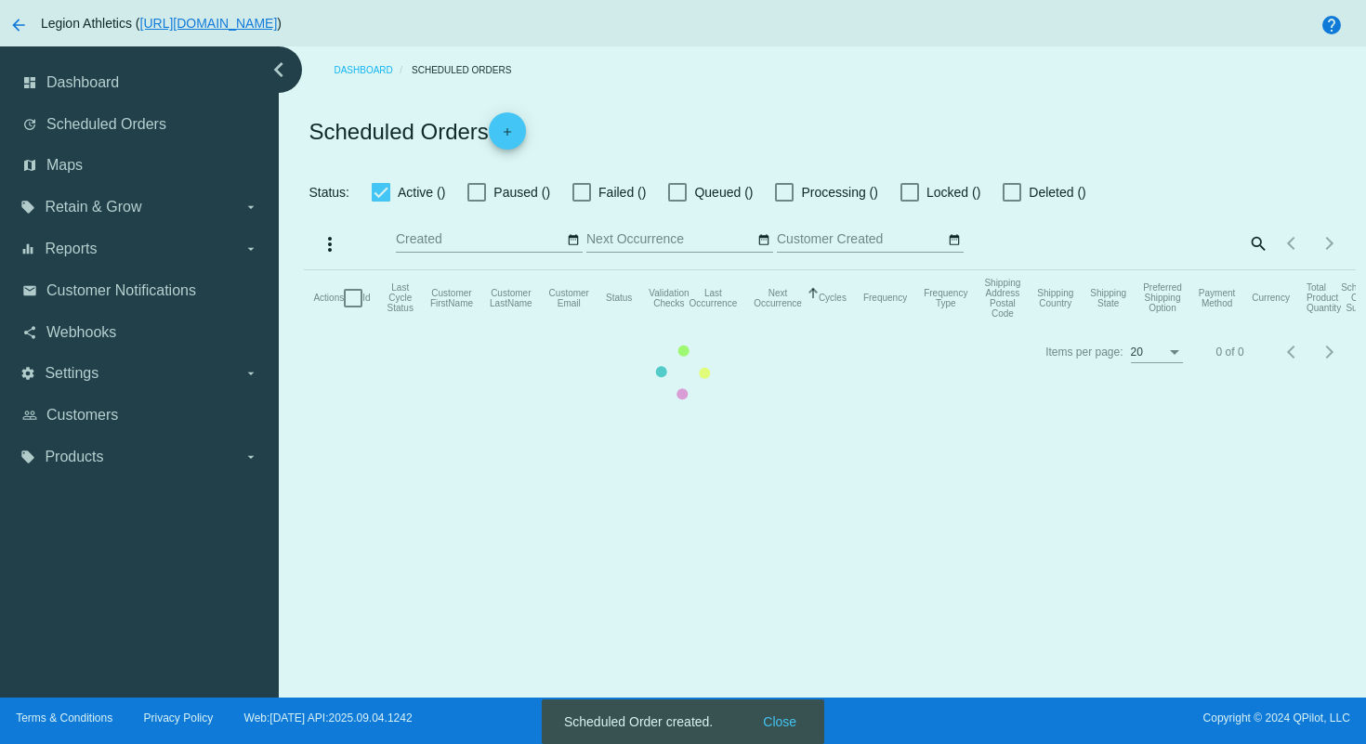
checkbox input "true"
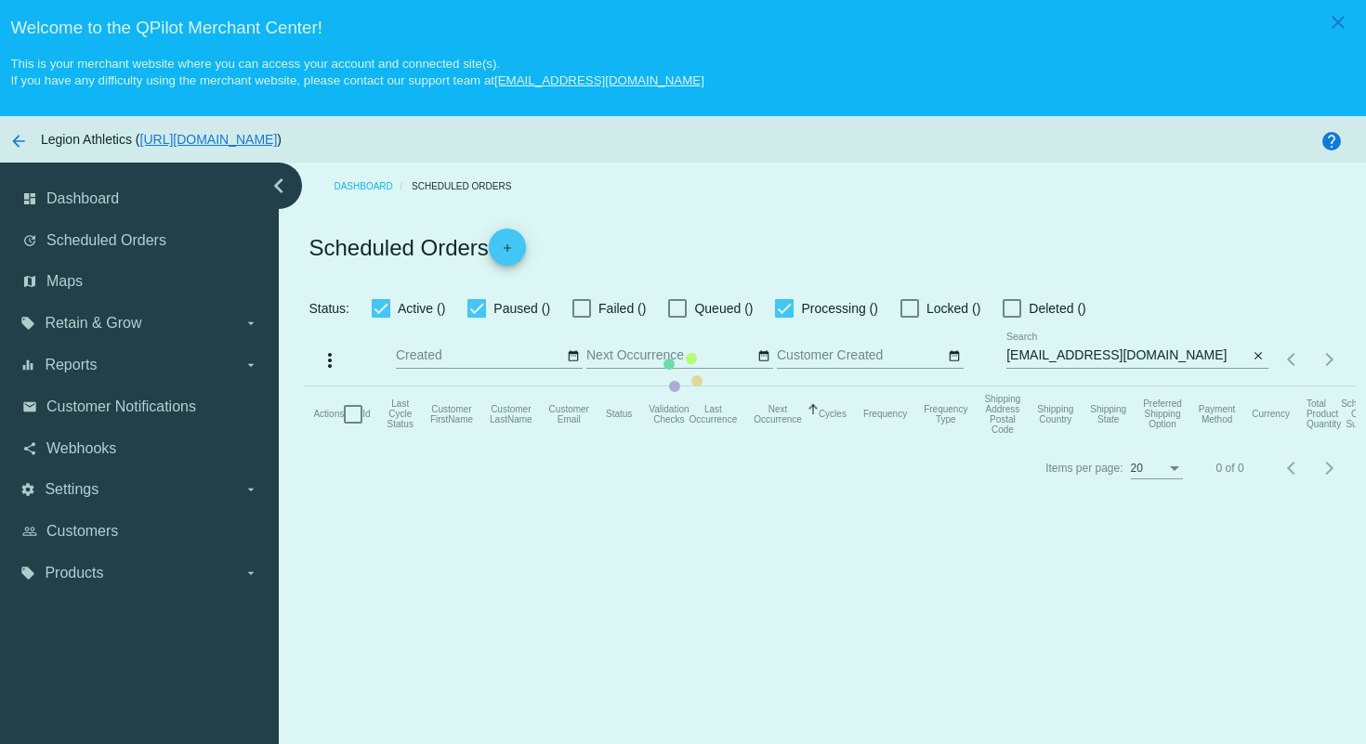
click at [1000, 387] on mat-table "Actions Id Last Cycle Status Customer FirstName Customer LastName Customer Emai…" at bounding box center [829, 415] width 1051 height 56
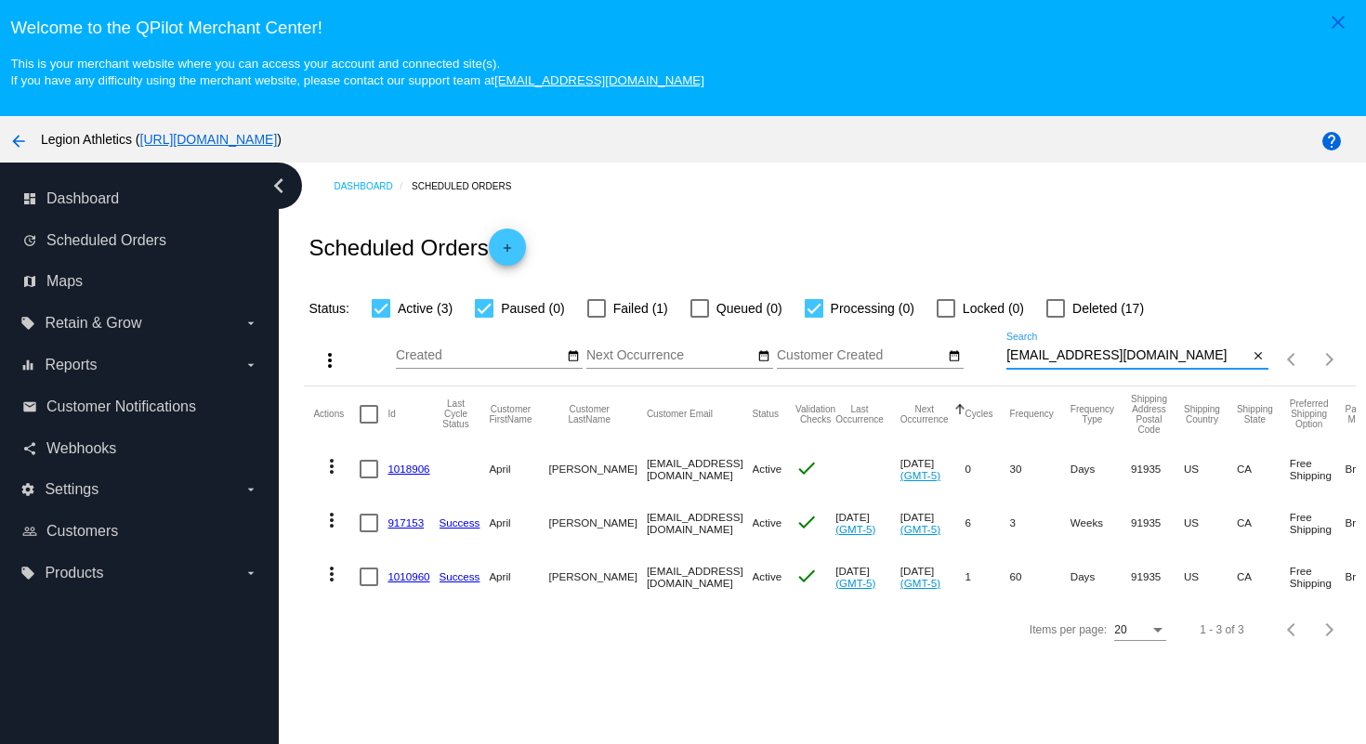
drag, startPoint x: 1174, startPoint y: 361, endPoint x: 1147, endPoint y: 298, distance: 68.2
click at [1147, 301] on app-dashboard-scheduled-orders "Scheduled Orders add Status: Active (3) Paused (0) Failed (1) Queued (0) Proces…" at bounding box center [829, 432] width 1051 height 445
paste input "nechialouan31"
type input "nechialouan31@gmail.com"
click at [1135, 228] on div "Scheduled Orders add" at bounding box center [829, 247] width 1051 height 74
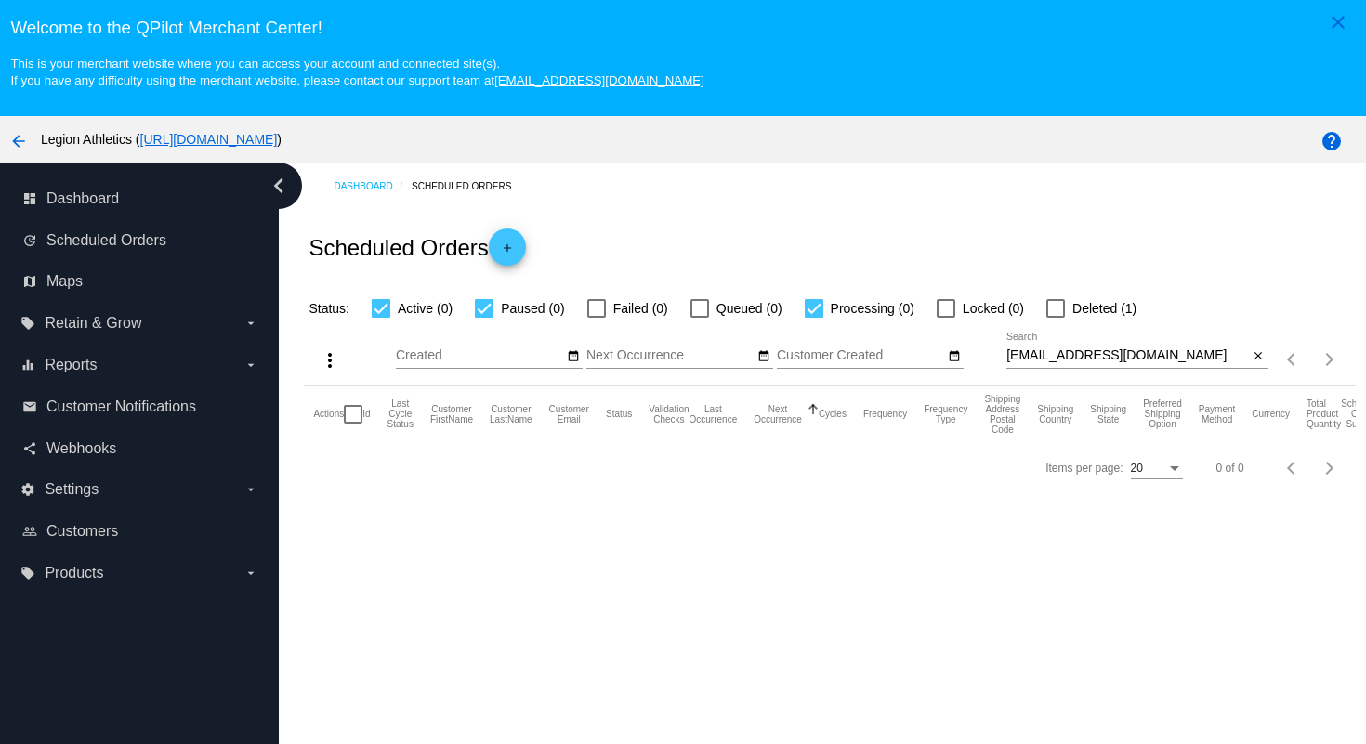
click at [1054, 326] on div "more_vert Sep Jan Feb Mar Apr 1" at bounding box center [829, 353] width 1051 height 66
click at [1046, 311] on div at bounding box center [1055, 308] width 19 height 19
click at [1055, 318] on input "Deleted (1)" at bounding box center [1055, 318] width 1 height 1
checkbox input "true"
